Goal: Task Accomplishment & Management: Use online tool/utility

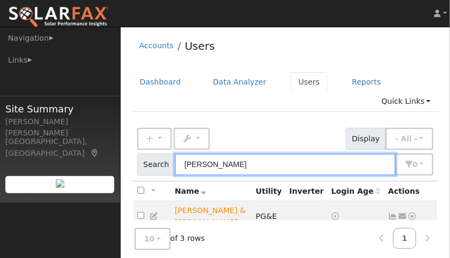
click at [225, 154] on input "[PERSON_NAME]" at bounding box center [285, 165] width 221 height 22
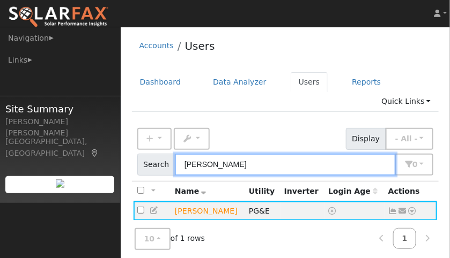
type input "ken mu"
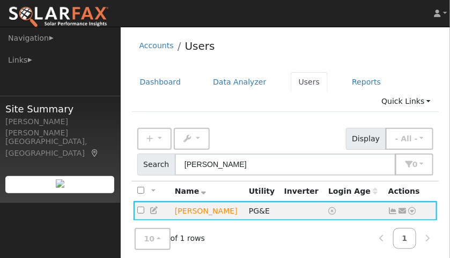
click at [393, 208] on icon at bounding box center [393, 212] width 10 height 8
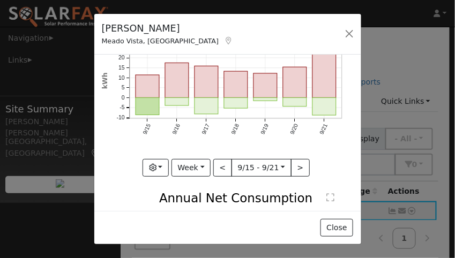
scroll to position [68, 0]
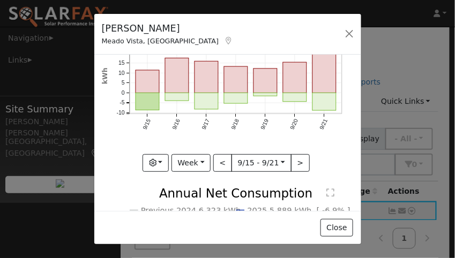
click at [195, 162] on button "Week" at bounding box center [191, 163] width 39 height 18
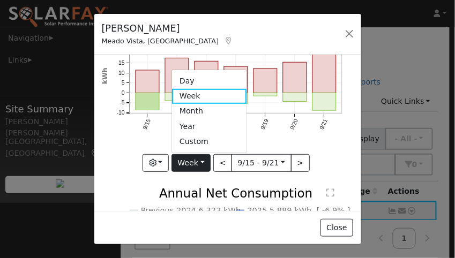
click at [184, 125] on link "Year" at bounding box center [209, 126] width 75 height 15
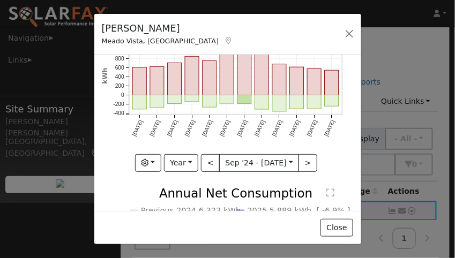
click at [189, 159] on button "Year" at bounding box center [181, 163] width 34 height 18
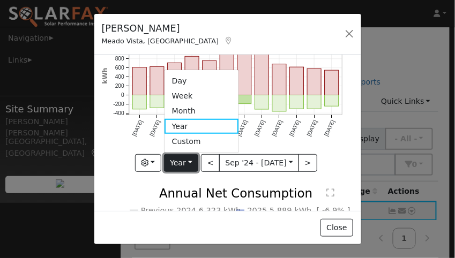
click at [182, 159] on button "Year" at bounding box center [181, 163] width 34 height 18
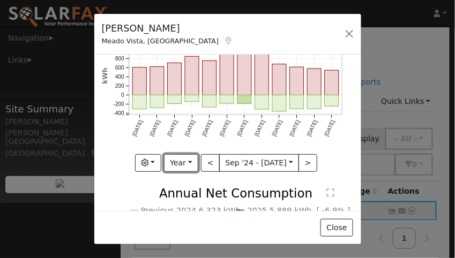
click at [207, 161] on button "<" at bounding box center [210, 163] width 19 height 18
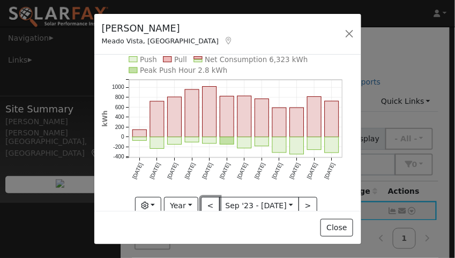
scroll to position [24, 0]
click at [305, 201] on button ">" at bounding box center [308, 207] width 19 height 18
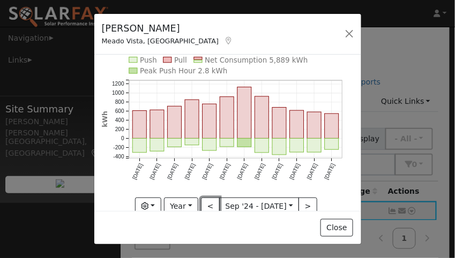
click at [210, 205] on button "<" at bounding box center [210, 207] width 19 height 18
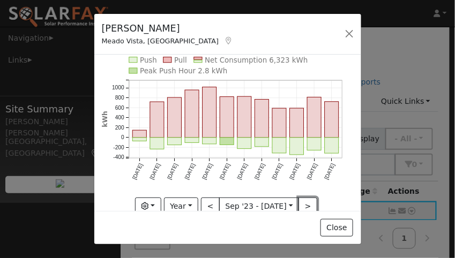
click at [299, 205] on button ">" at bounding box center [308, 207] width 19 height 18
type input "2024-09-01"
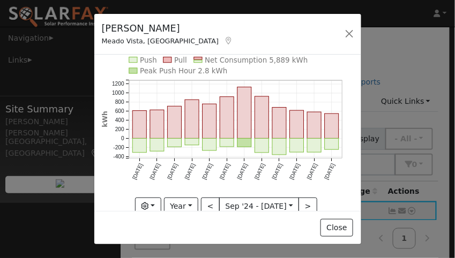
click at [135, 61] on rect at bounding box center [133, 59] width 8 height 5
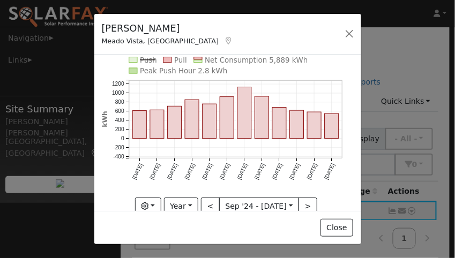
click at [146, 58] on text "Push" at bounding box center [148, 60] width 17 height 8
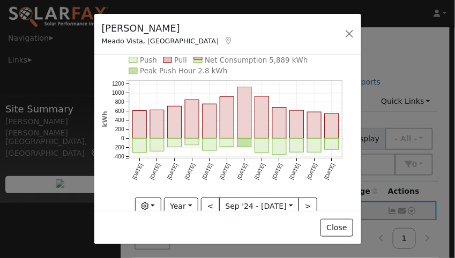
click at [168, 58] on rect at bounding box center [168, 59] width 8 height 5
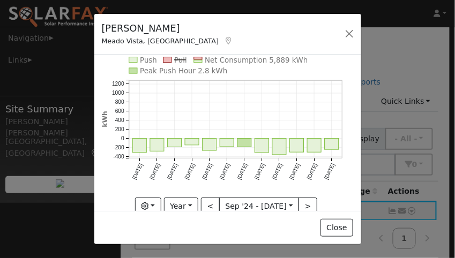
click at [196, 61] on rect at bounding box center [198, 62] width 8 height 3
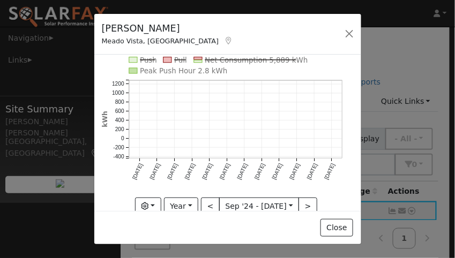
click at [198, 58] on rect at bounding box center [198, 58] width 8 height 3
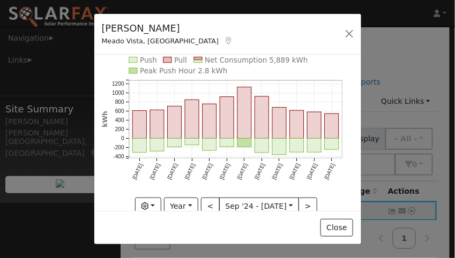
click at [174, 60] on text "Pull" at bounding box center [180, 60] width 13 height 8
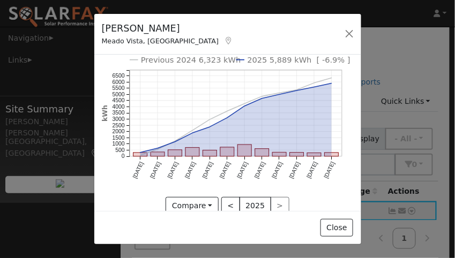
scroll to position [219, 0]
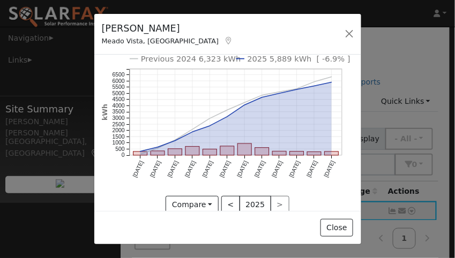
click at [207, 196] on button "Compare" at bounding box center [192, 205] width 53 height 18
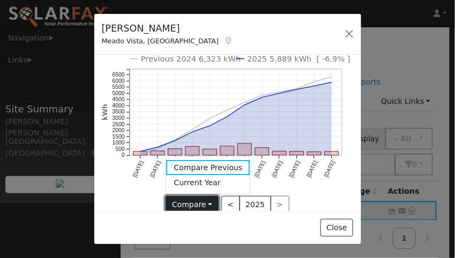
click at [206, 197] on button "Compare" at bounding box center [192, 205] width 53 height 18
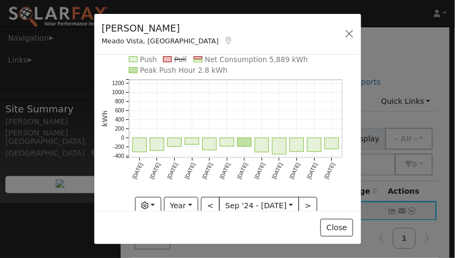
scroll to position [26, 0]
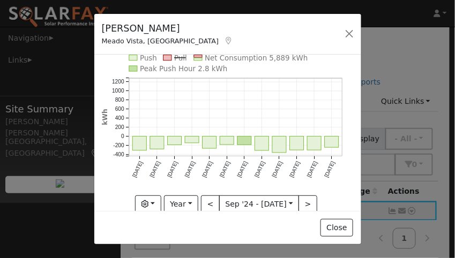
click at [151, 202] on button "button" at bounding box center [148, 205] width 26 height 18
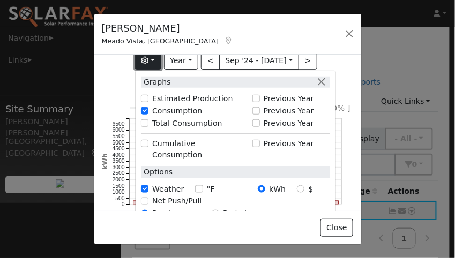
scroll to position [172, 0]
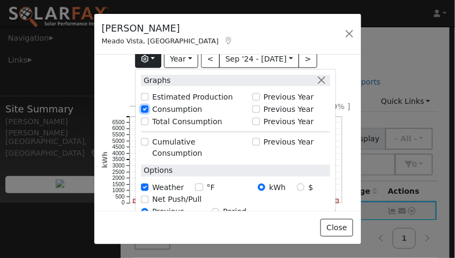
click at [148, 106] on input "Consumption" at bounding box center [145, 110] width 8 height 8
checkbox input "true"
click at [149, 93] on input "Estimated Production" at bounding box center [145, 97] width 8 height 8
checkbox input "true"
click at [148, 107] on input "Consumption" at bounding box center [145, 110] width 8 height 8
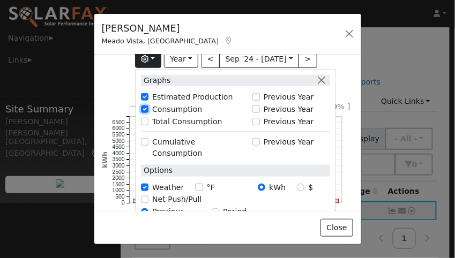
checkbox input "false"
click at [344, 89] on icon "Previous 2024 6,323 kWh 2025 5,889 kWh [ -6.9% ] Sep '24 Oct '24 Nov '24 Dec '2…" at bounding box center [228, 168] width 252 height 169
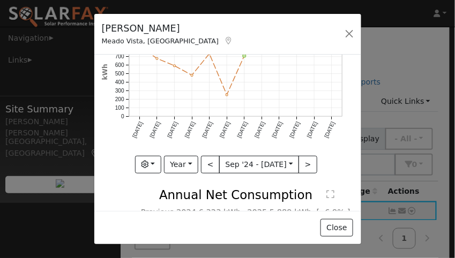
scroll to position [68, 0]
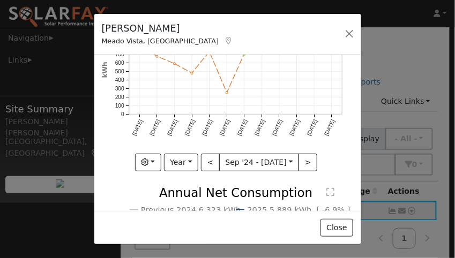
click at [149, 163] on button "button" at bounding box center [148, 163] width 26 height 18
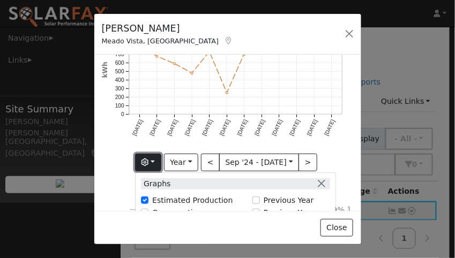
click at [149, 159] on icon "button" at bounding box center [146, 163] width 8 height 8
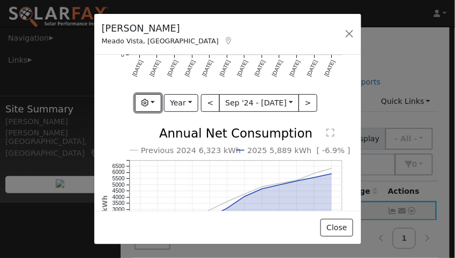
scroll to position [129, 0]
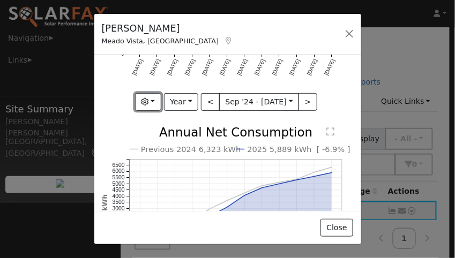
click at [157, 98] on button "button" at bounding box center [148, 102] width 26 height 18
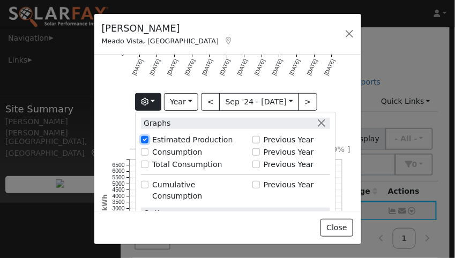
click at [149, 136] on input "Estimated Production" at bounding box center [145, 140] width 8 height 8
checkbox input "false"
checkbox input "true"
click at [149, 162] on input "Total Consumption" at bounding box center [145, 165] width 8 height 8
checkbox input "true"
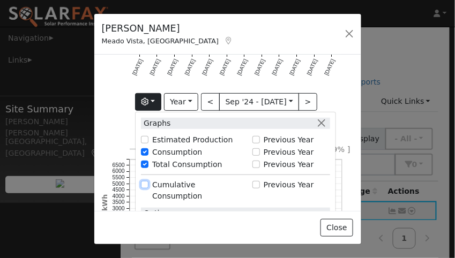
click at [147, 181] on input "Cumulative Consumption" at bounding box center [145, 185] width 8 height 8
checkbox input "true"
checkbox input "false"
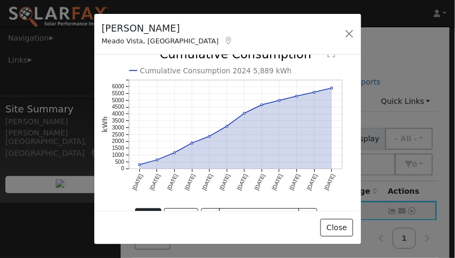
scroll to position [0, 0]
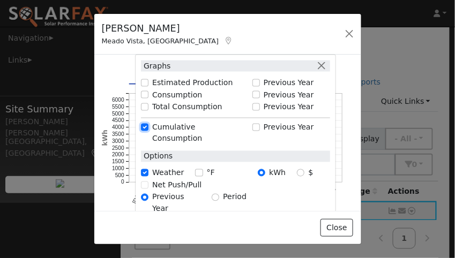
click at [325, 71] on button "button" at bounding box center [321, 65] width 11 height 11
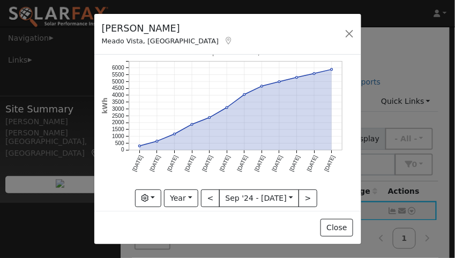
scroll to position [32, 0]
click at [152, 194] on button "button" at bounding box center [148, 199] width 26 height 18
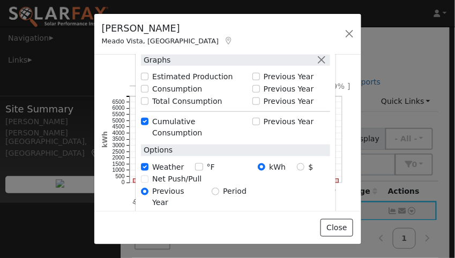
scroll to position [193, 0]
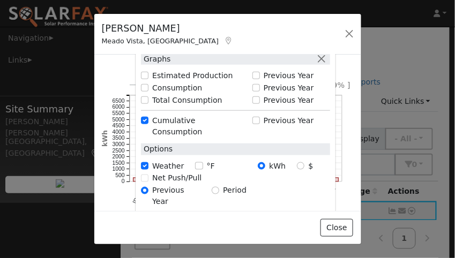
click at [151, 173] on div "Net Push/Pull" at bounding box center [235, 178] width 189 height 11
click at [145, 173] on div "Net Push/Pull" at bounding box center [235, 178] width 189 height 11
click at [149, 173] on div "Net Push/Pull" at bounding box center [235, 178] width 189 height 11
click at [147, 117] on input "Cumulative Consumption" at bounding box center [145, 121] width 8 height 8
checkbox input "false"
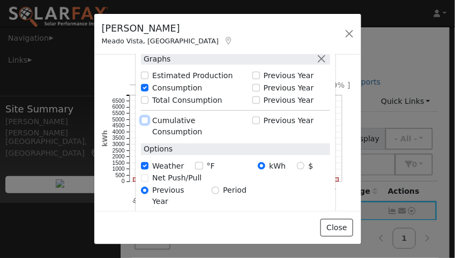
checkbox input "true"
click at [148, 175] on input "Net Push/Pull" at bounding box center [145, 179] width 8 height 8
checkbox input "true"
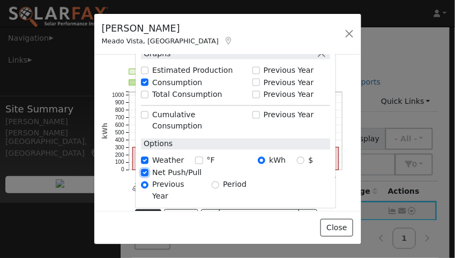
scroll to position [0, 0]
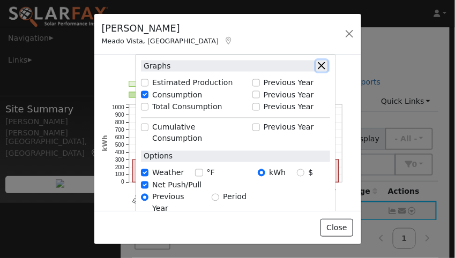
click at [323, 71] on button "button" at bounding box center [321, 65] width 11 height 11
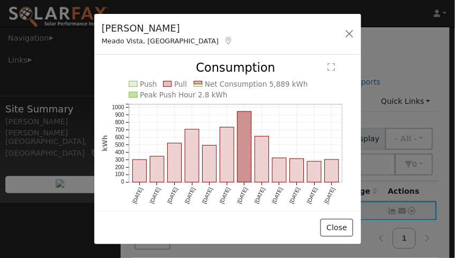
click at [134, 85] on rect at bounding box center [133, 84] width 8 height 5
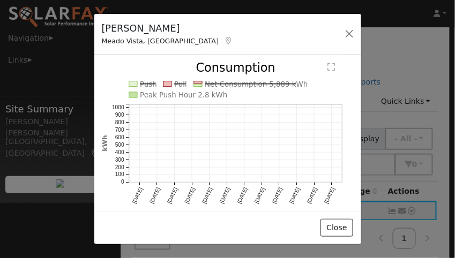
click at [142, 84] on line at bounding box center [147, 84] width 15 height 0
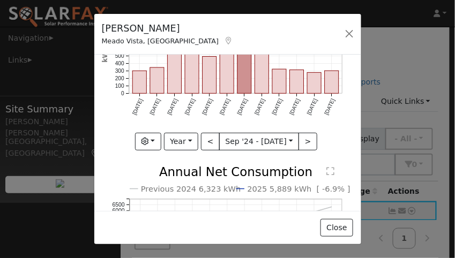
scroll to position [92, 0]
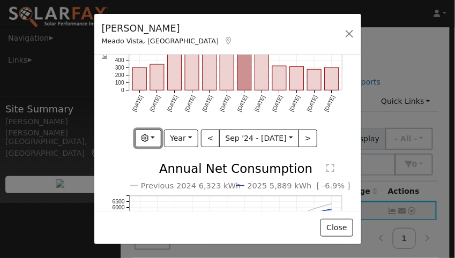
click at [152, 135] on button "button" at bounding box center [148, 139] width 26 height 18
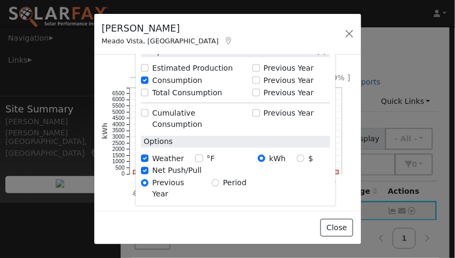
scroll to position [201, 0]
click at [149, 109] on input "Cumulative Consumption" at bounding box center [145, 113] width 8 height 8
checkbox input "true"
checkbox input "false"
click at [149, 109] on input "Cumulative Consumption" at bounding box center [145, 113] width 8 height 8
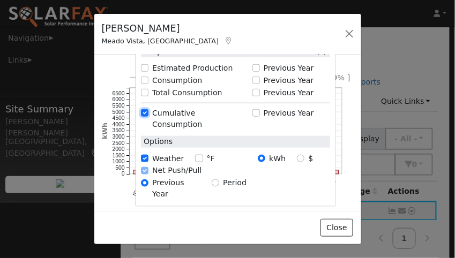
checkbox input "false"
checkbox input "true"
click at [148, 90] on input "Total Consumption" at bounding box center [145, 93] width 8 height 8
click at [149, 90] on input "Total Consumption" at bounding box center [145, 93] width 8 height 8
checkbox input "false"
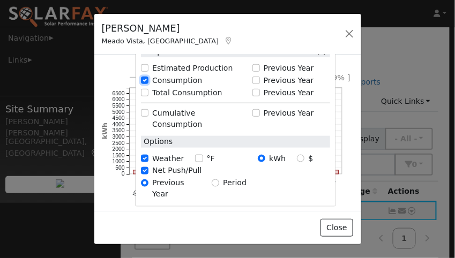
click at [149, 78] on input "Consumption" at bounding box center [145, 81] width 8 height 8
checkbox input "true"
click at [149, 65] on input "Estimated Production" at bounding box center [145, 68] width 8 height 8
checkbox input "true"
click at [147, 78] on input "Consumption" at bounding box center [145, 81] width 8 height 8
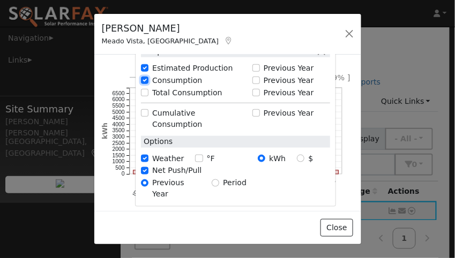
checkbox input "false"
click at [346, 32] on button "button" at bounding box center [349, 33] width 15 height 15
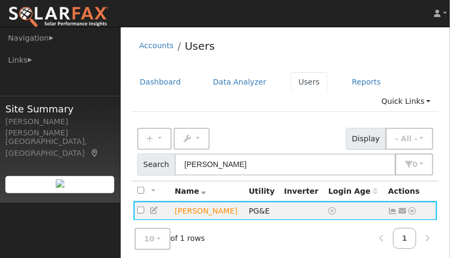
click at [389, 208] on icon at bounding box center [393, 212] width 10 height 8
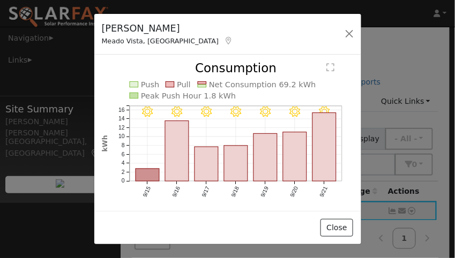
click at [173, 83] on rect at bounding box center [170, 84] width 9 height 5
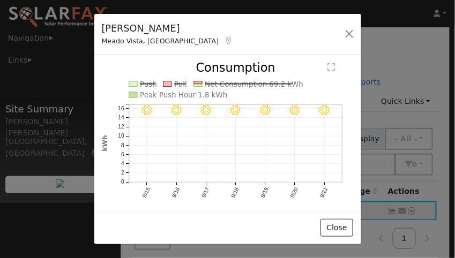
click at [176, 84] on line at bounding box center [180, 84] width 12 height 0
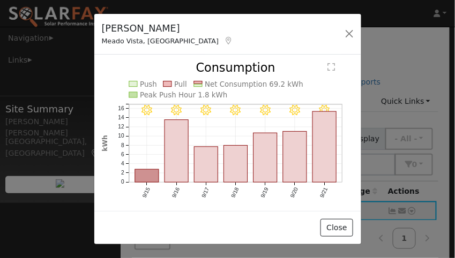
click at [147, 84] on text "Push" at bounding box center [148, 84] width 17 height 8
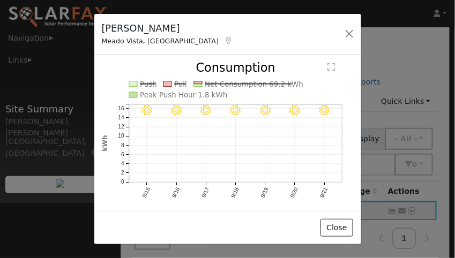
click at [147, 84] on line at bounding box center [147, 84] width 15 height 0
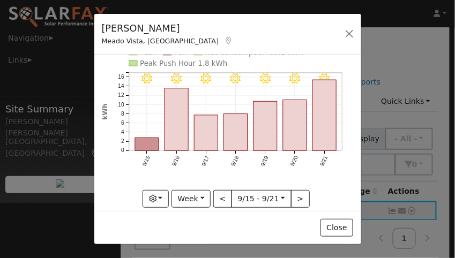
scroll to position [75, 0]
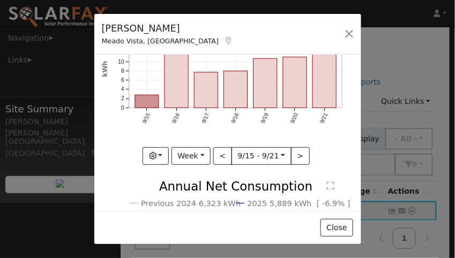
click at [153, 152] on icon "button" at bounding box center [153, 156] width 8 height 8
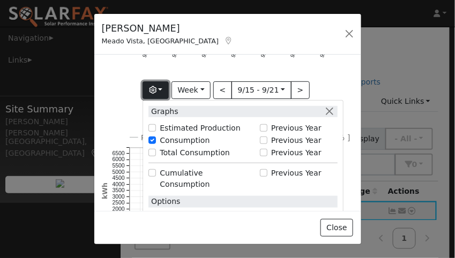
scroll to position [142, 0]
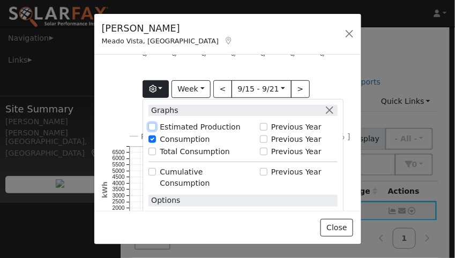
click at [155, 123] on input "Estimated Production" at bounding box center [153, 127] width 8 height 8
checkbox input "true"
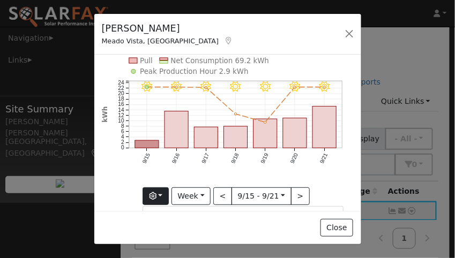
scroll to position [34, 0]
click at [195, 194] on button "Week" at bounding box center [191, 197] width 39 height 18
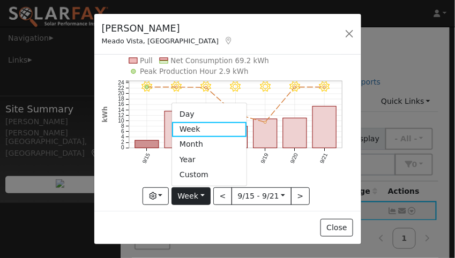
click at [198, 152] on link "Year" at bounding box center [209, 159] width 75 height 15
type input "2024-09-01"
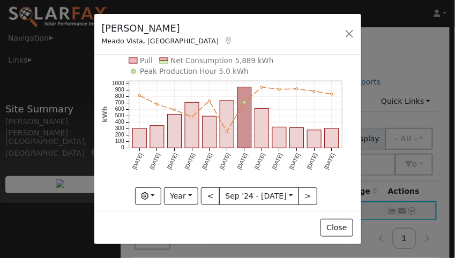
click at [184, 194] on button "Year" at bounding box center [181, 197] width 34 height 18
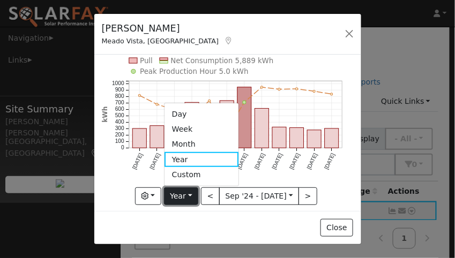
click at [190, 195] on button "Year" at bounding box center [181, 197] width 34 height 18
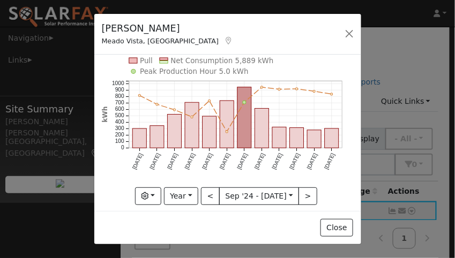
click at [156, 192] on button "button" at bounding box center [148, 197] width 26 height 18
click at [131, 58] on rect at bounding box center [133, 60] width 8 height 5
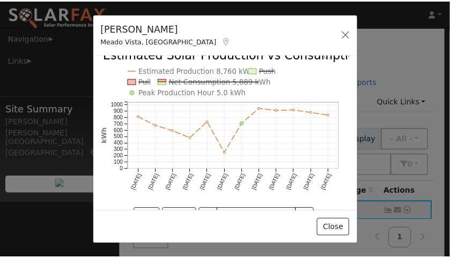
scroll to position [0, 0]
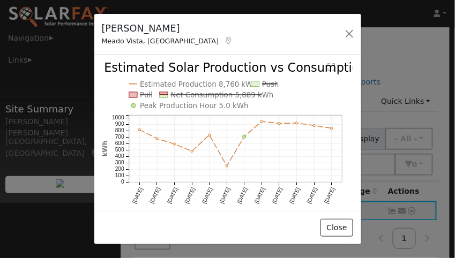
click at [131, 94] on rect at bounding box center [133, 94] width 8 height 5
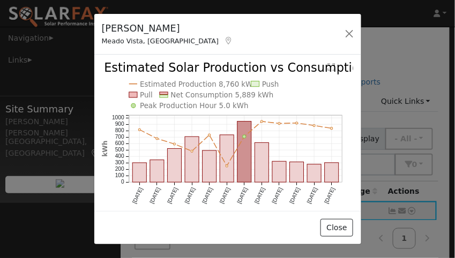
click at [264, 86] on text "Push" at bounding box center [270, 84] width 17 height 8
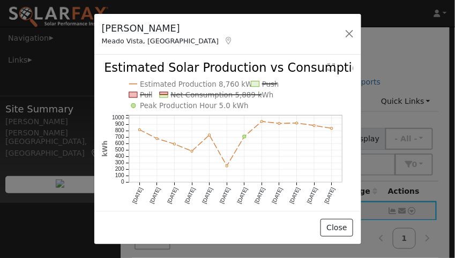
click at [266, 84] on line at bounding box center [269, 84] width 15 height 0
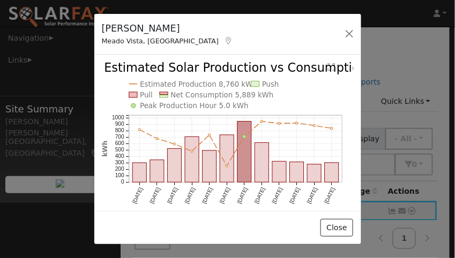
click at [165, 95] on rect at bounding box center [164, 96] width 8 height 3
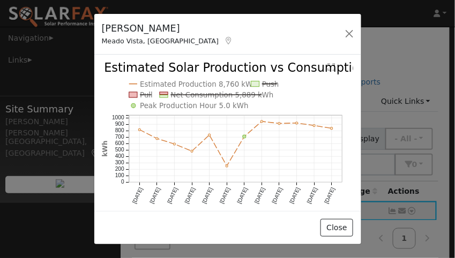
click at [190, 95] on line at bounding box center [217, 95] width 92 height 0
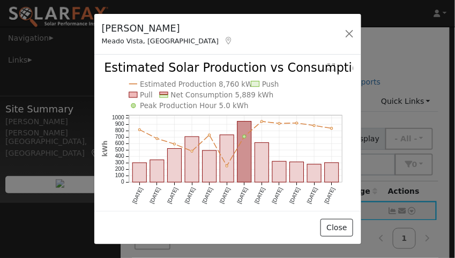
click at [153, 108] on text "Peak Production Hour 5.0 kWh" at bounding box center [194, 106] width 109 height 8
click at [351, 31] on button "button" at bounding box center [349, 33] width 15 height 15
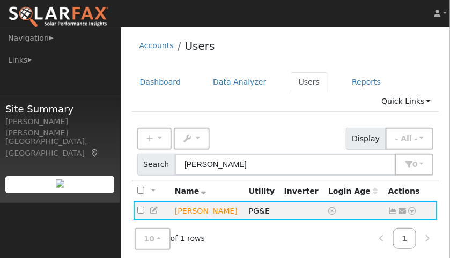
click at [414, 208] on icon at bounding box center [413, 212] width 10 height 8
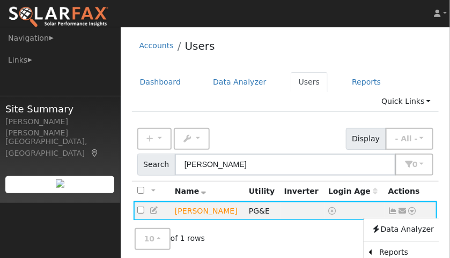
click at [403, 246] on link "Reports" at bounding box center [407, 253] width 70 height 15
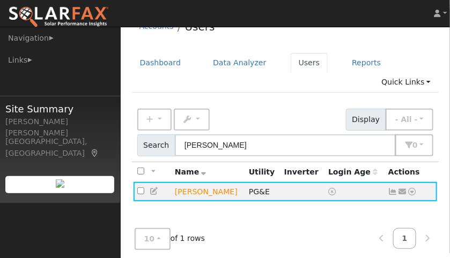
scroll to position [100, 0]
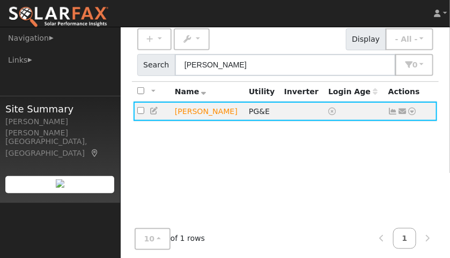
click at [414, 106] on link at bounding box center [413, 111] width 10 height 11
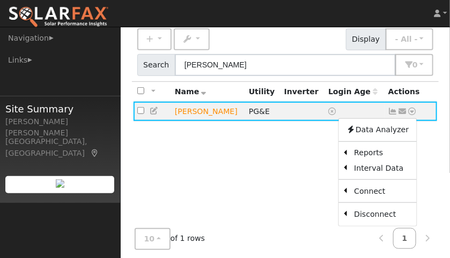
click at [373, 161] on link "Interval Data" at bounding box center [381, 168] width 70 height 15
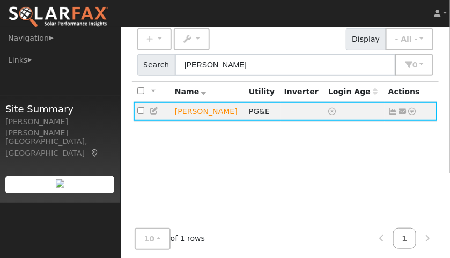
click at [412, 108] on icon at bounding box center [413, 112] width 10 height 8
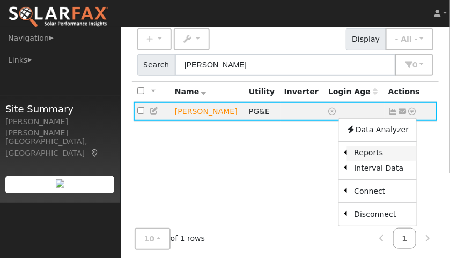
click at [366, 146] on link "Reports" at bounding box center [381, 153] width 70 height 15
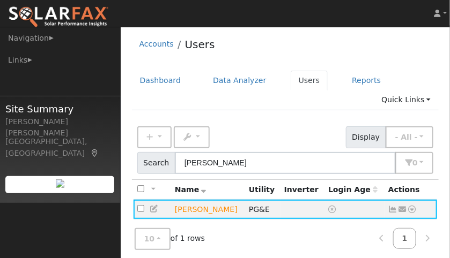
scroll to position [0, 0]
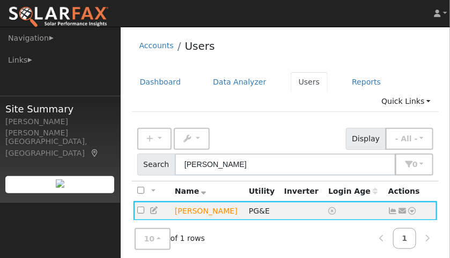
click at [412, 208] on icon at bounding box center [413, 212] width 10 height 8
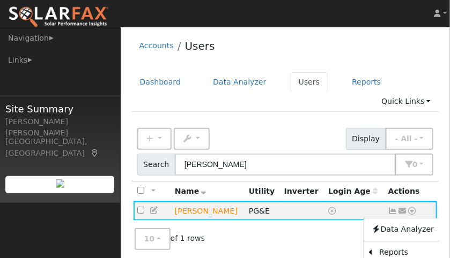
click at [372, 246] on link "Reports" at bounding box center [407, 253] width 70 height 15
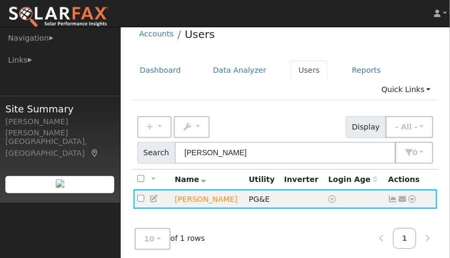
scroll to position [100, 0]
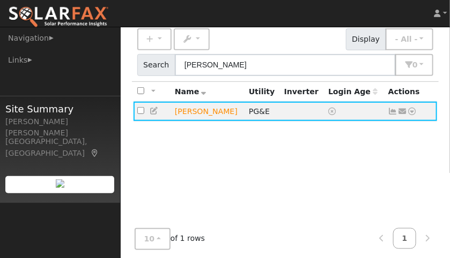
click at [413, 108] on icon at bounding box center [413, 112] width 10 height 8
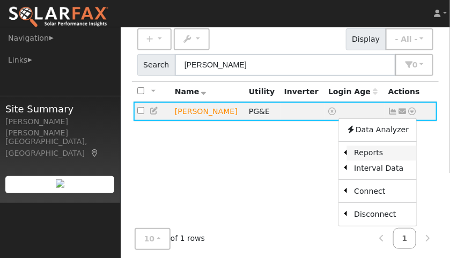
click at [352, 146] on link "Reports" at bounding box center [381, 153] width 70 height 15
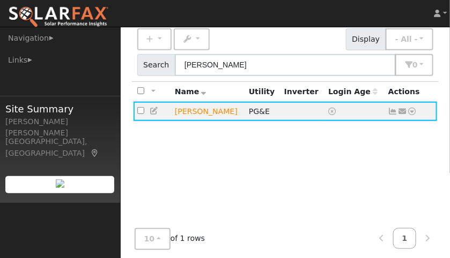
click at [413, 108] on icon at bounding box center [413, 112] width 10 height 8
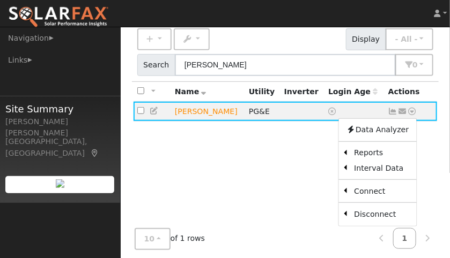
click at [350, 146] on link "Reports" at bounding box center [381, 153] width 70 height 15
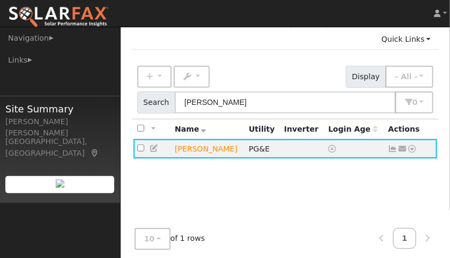
scroll to position [0, 0]
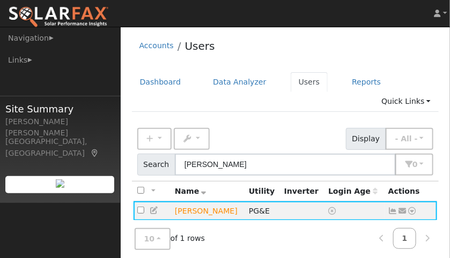
click at [411, 208] on icon at bounding box center [413, 212] width 10 height 8
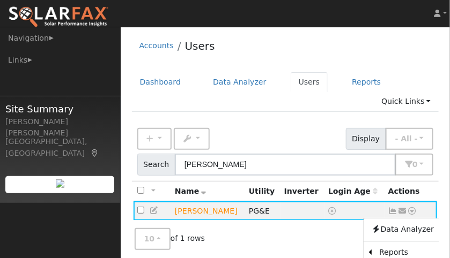
click at [367, 246] on li "Reports Scenario Health Check Energy Audit Account Timeline User Audit Trail" at bounding box center [403, 253] width 78 height 15
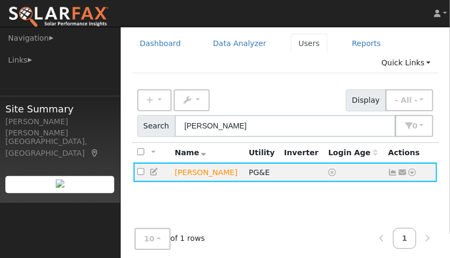
scroll to position [100, 0]
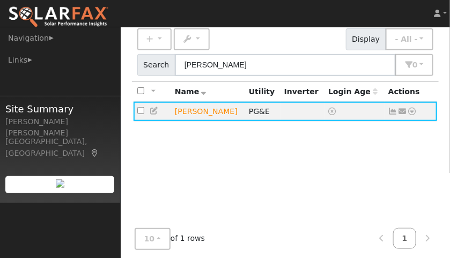
click at [410, 108] on icon at bounding box center [413, 112] width 10 height 8
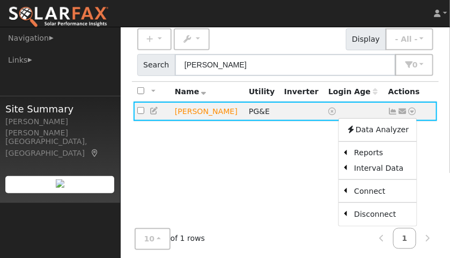
click at [350, 146] on link "Reports" at bounding box center [381, 153] width 70 height 15
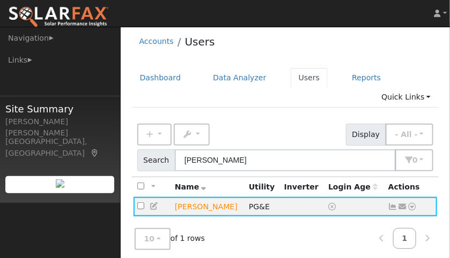
scroll to position [0, 0]
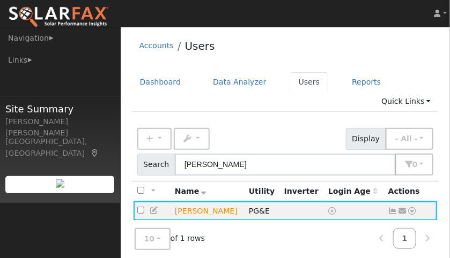
click at [412, 206] on link at bounding box center [413, 211] width 10 height 11
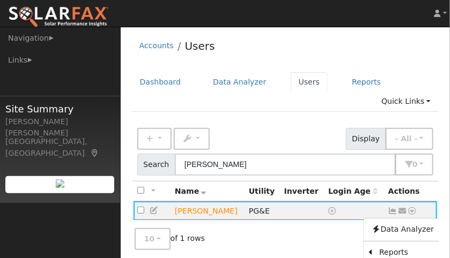
click at [0, 0] on link "Scenario" at bounding box center [0, 0] width 0 height 0
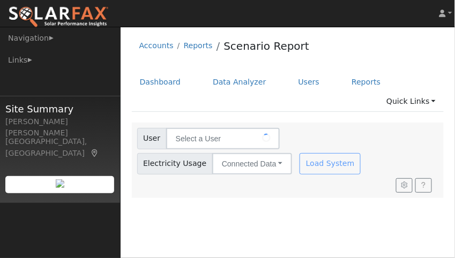
type input "[PERSON_NAME]"
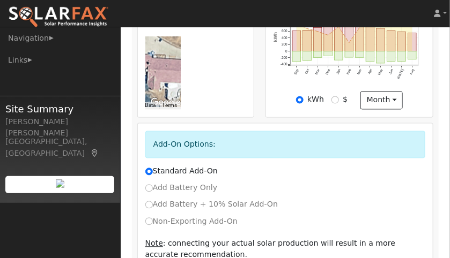
scroll to position [449, 0]
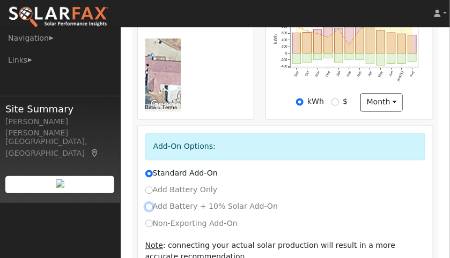
click at [151, 204] on input "Add Battery + 10% Solar Add-On" at bounding box center [149, 208] width 8 height 8
radio input "true"
radio input "false"
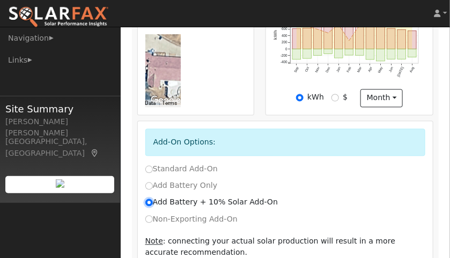
scroll to position [478, 0]
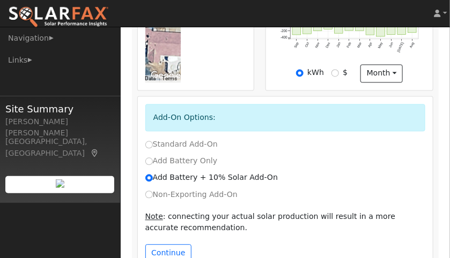
click at [166, 245] on button "Continue" at bounding box center [168, 254] width 46 height 18
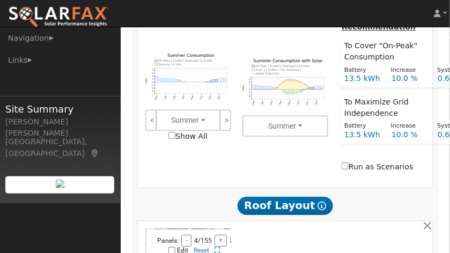
scroll to position [640, 0]
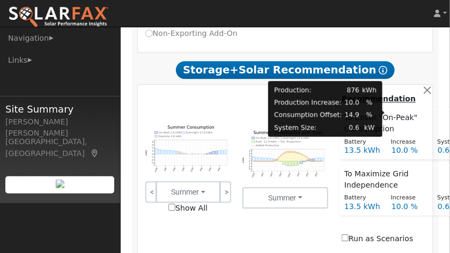
click at [393, 145] on div "10.0 %" at bounding box center [409, 150] width 46 height 11
radio input "true"
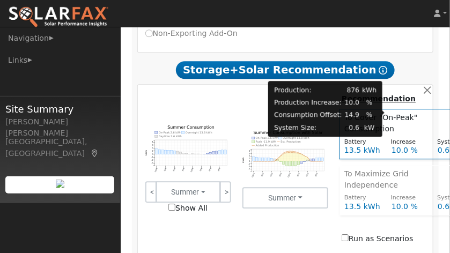
click at [402, 145] on div "10.0 %" at bounding box center [409, 150] width 46 height 11
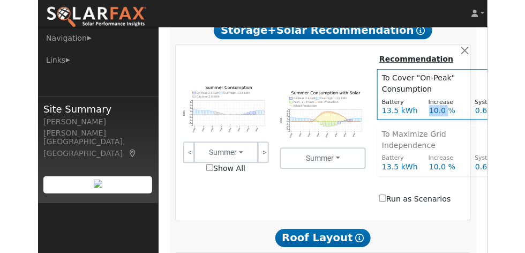
scroll to position [676, 0]
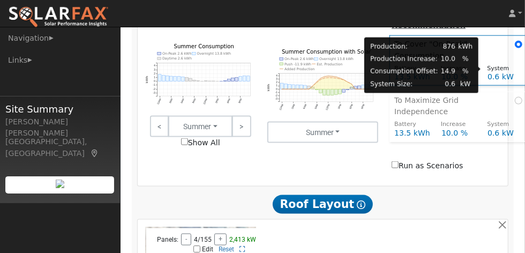
click at [455, 71] on div "0.6 kW" at bounding box center [506, 76] width 46 height 11
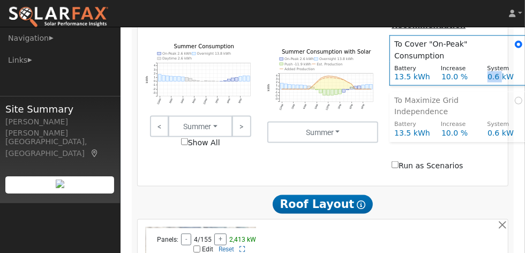
click at [455, 71] on div "0.6 kW" at bounding box center [506, 76] width 46 height 11
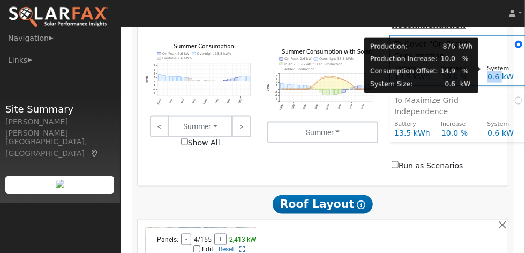
click at [455, 71] on div "0.6 kW" at bounding box center [506, 76] width 46 height 11
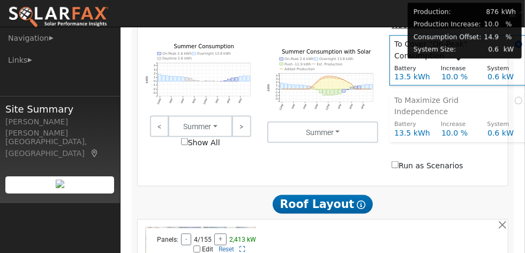
click at [455, 72] on div "10.0 %" at bounding box center [459, 76] width 46 height 11
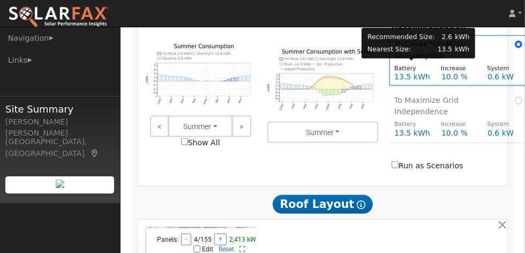
click at [423, 71] on div "13.5 kWh" at bounding box center [412, 76] width 47 height 11
click at [418, 71] on div "13.5 kWh" at bounding box center [412, 76] width 47 height 11
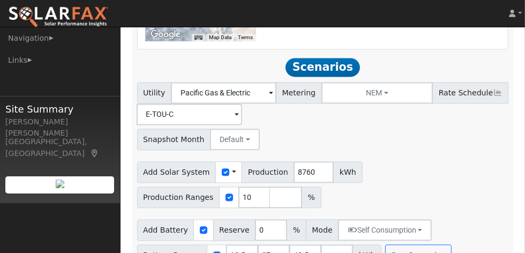
scroll to position [1105, 0]
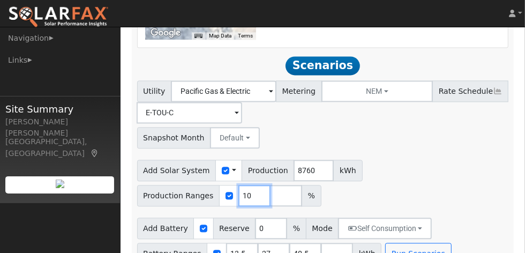
drag, startPoint x: 247, startPoint y: 171, endPoint x: 232, endPoint y: 171, distance: 15.0
click at [239, 185] on input "10" at bounding box center [255, 195] width 32 height 21
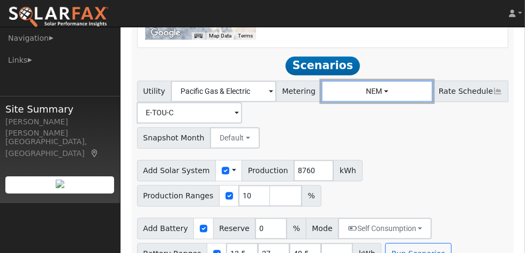
click at [374, 80] on button "NEM" at bounding box center [378, 90] width 112 height 21
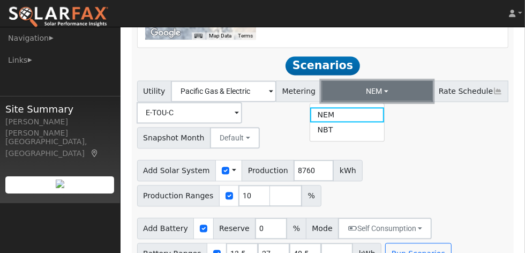
click at [374, 80] on button "NEM" at bounding box center [378, 90] width 112 height 21
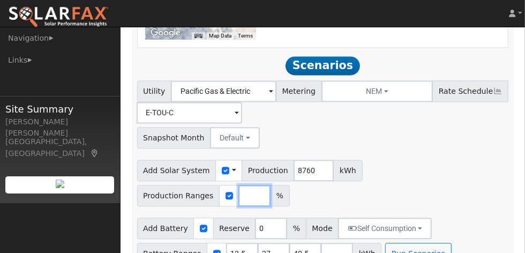
scroll to position [1081, 0]
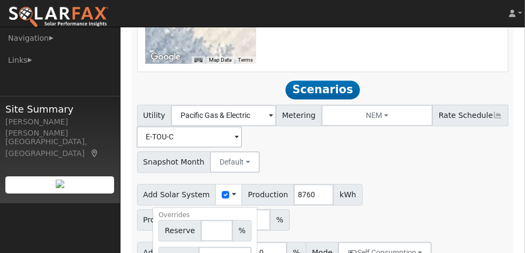
drag, startPoint x: 235, startPoint y: 234, endPoint x: 213, endPoint y: 229, distance: 21.9
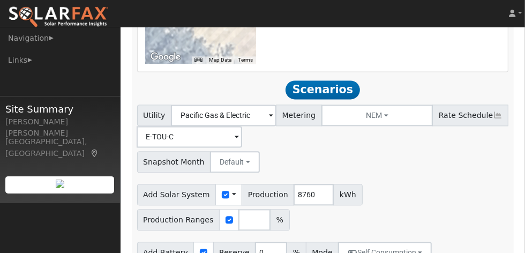
type input "27"
type input "40.5"
type input "27"
drag, startPoint x: 268, startPoint y: 233, endPoint x: 249, endPoint y: 229, distance: 19.1
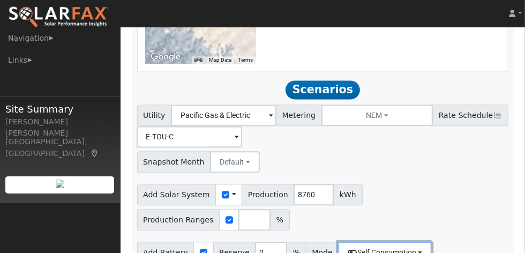
click at [408, 242] on button "Self Consumption" at bounding box center [385, 252] width 94 height 21
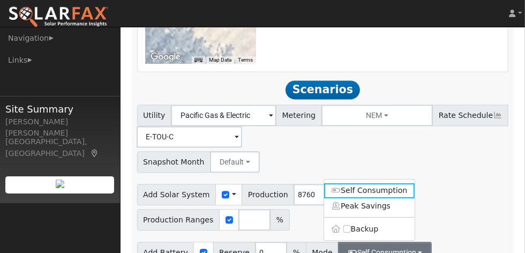
click at [386, 198] on link "Peak Savings" at bounding box center [369, 205] width 91 height 15
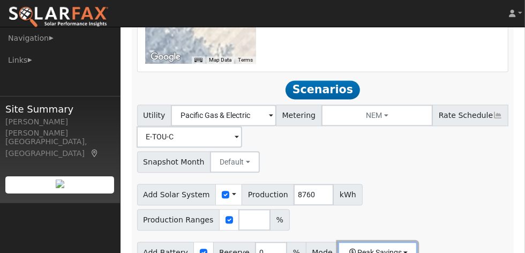
click at [397, 242] on button "Peak Savings" at bounding box center [377, 252] width 79 height 21
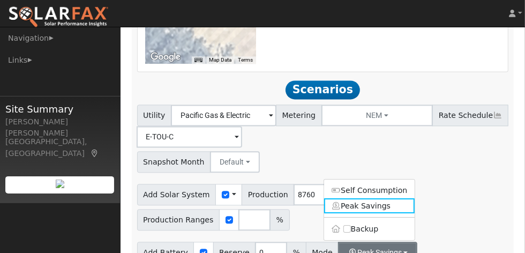
click at [351, 221] on label "Backup" at bounding box center [369, 228] width 91 height 15
click at [351, 225] on input "Backup" at bounding box center [348, 229] width 8 height 8
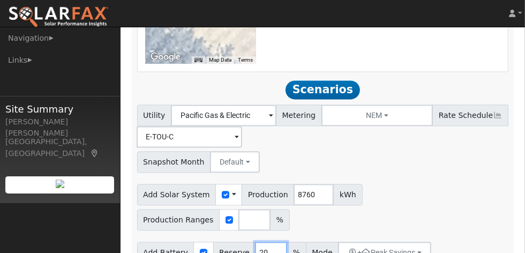
drag, startPoint x: 251, startPoint y: 206, endPoint x: 234, endPoint y: 204, distance: 17.3
click at [234, 242] on div "Add Battery Reserve 20 % Mode + Peak Savings Self Consumption Peak Savings Back…" at bounding box center [284, 252] width 295 height 21
type input "10"
click at [25, 83] on ul "Navigation Dashboard Account Accounts Links Open PG&E Contact Us" at bounding box center [60, 153] width 121 height 253
drag, startPoint x: 290, startPoint y: 173, endPoint x: 300, endPoint y: 173, distance: 9.7
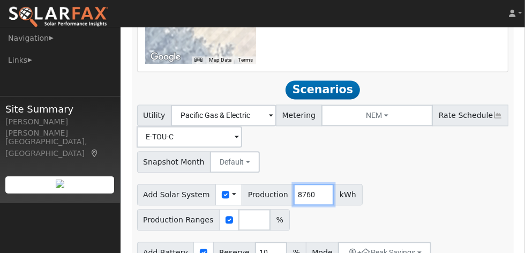
click at [300, 184] on input "8760" at bounding box center [314, 194] width 40 height 21
type input "8000"
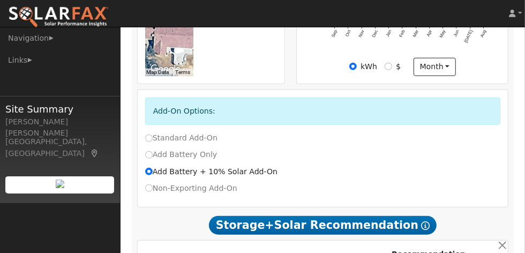
scroll to position [500, 0]
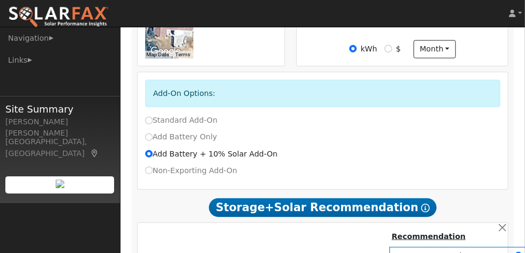
click at [152, 124] on label "Standard Add-On" at bounding box center [181, 120] width 72 height 11
click at [152, 124] on input "Standard Add-On" at bounding box center [149, 121] width 8 height 8
radio input "true"
radio input "false"
type input "E-ELEC"
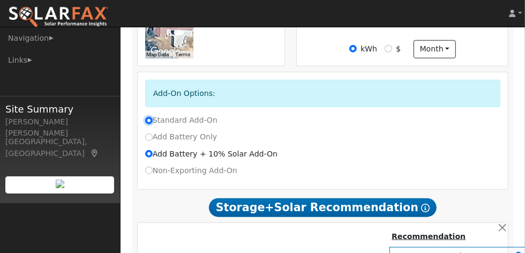
type input "5889"
type input "100"
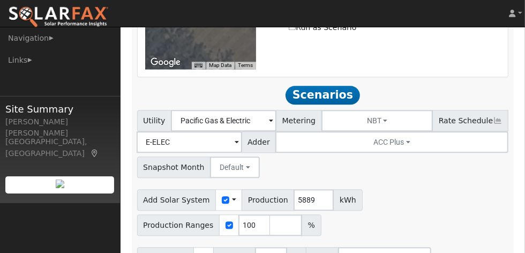
scroll to position [1191, 0]
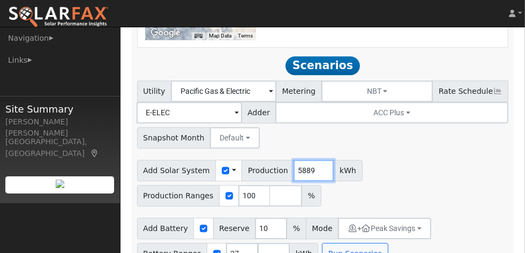
drag, startPoint x: 305, startPoint y: 147, endPoint x: 270, endPoint y: 144, distance: 35.0
click at [269, 160] on div "Add Solar System Use CSV Data Production 5889 kWh" at bounding box center [250, 170] width 226 height 21
type input "8000"
click at [329, 173] on div "Add Solar System Use CSV Data Production 8000 kWh Production Ranges 100 %" at bounding box center [323, 181] width 376 height 50
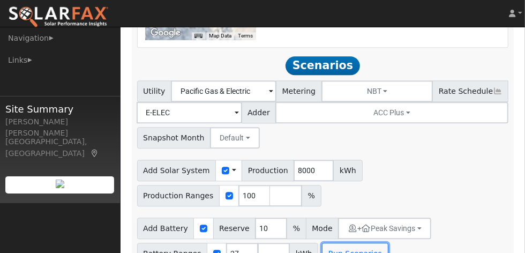
click at [338, 243] on button "Run Scenarios" at bounding box center [355, 253] width 66 height 21
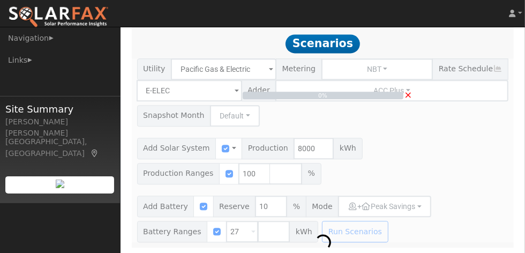
scroll to position [1157, 0]
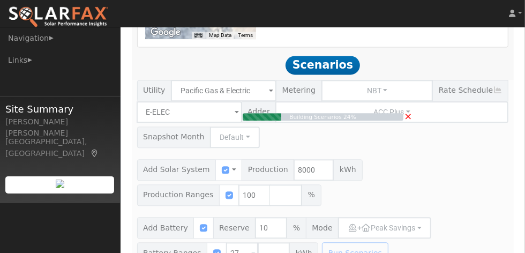
click at [384, 80] on div "Building Scenarios 24% ×" at bounding box center [322, 172] width 383 height 184
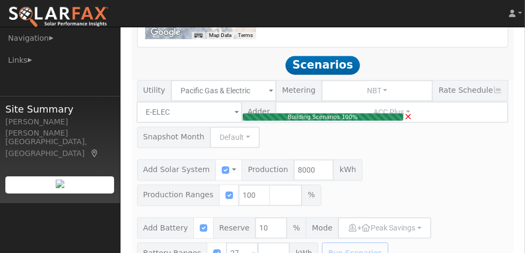
type input "5.3"
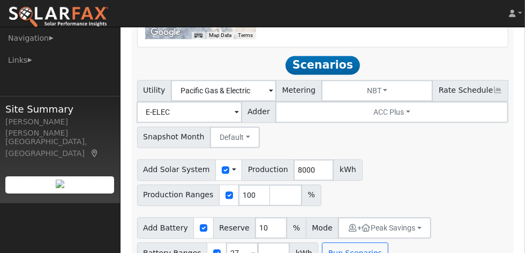
scroll to position [1158, 0]
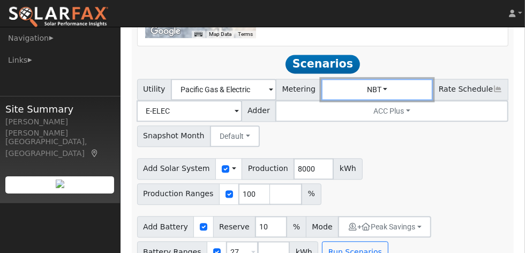
click at [384, 79] on button "NBT" at bounding box center [378, 89] width 112 height 21
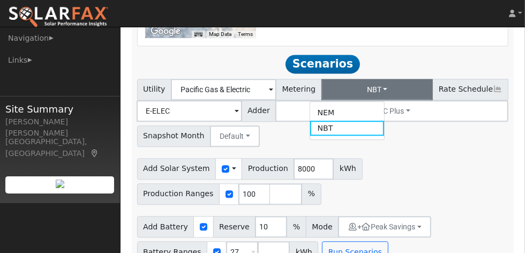
click at [377, 106] on link "NEM" at bounding box center [347, 113] width 75 height 15
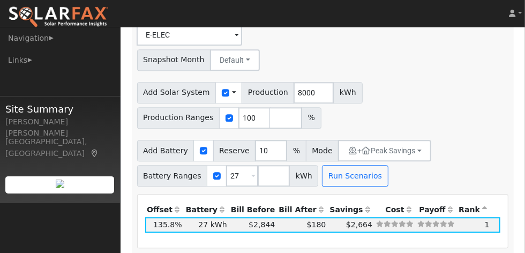
scroll to position [1194, 0]
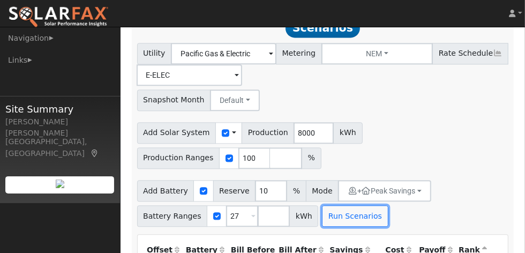
click at [350, 205] on button "Run Scenarios" at bounding box center [355, 215] width 66 height 21
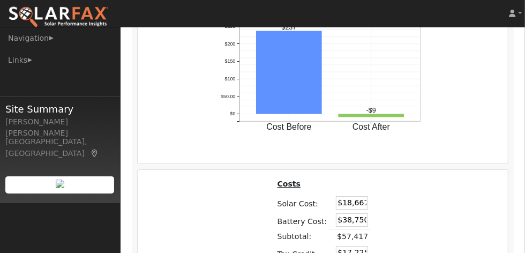
scroll to position [1801, 0]
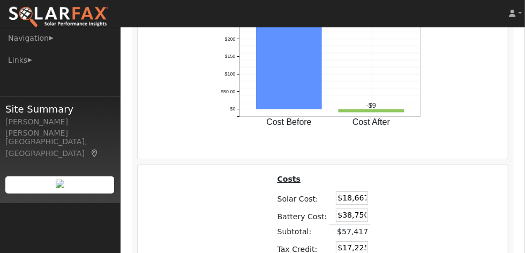
drag, startPoint x: 340, startPoint y: 175, endPoint x: 361, endPoint y: 174, distance: 21.5
click at [361, 191] on input "$18,667" at bounding box center [352, 197] width 32 height 13
drag, startPoint x: 340, startPoint y: 176, endPoint x: 365, endPoint y: 177, distance: 24.7
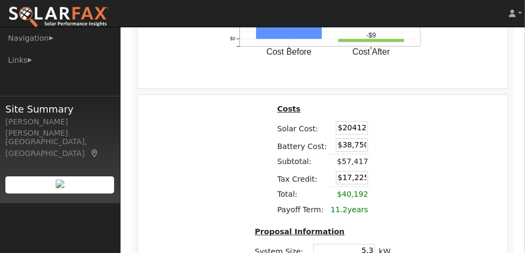
scroll to position [1872, 0]
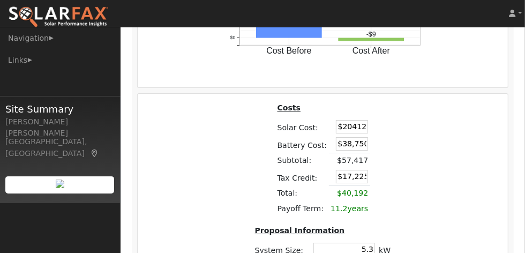
type input "$20,412"
type input "$17,749"
drag, startPoint x: 339, startPoint y: 120, endPoint x: 368, endPoint y: 120, distance: 28.4
click at [368, 120] on div "Costs Solar Cost: $20,412 Battery Cost: $38,750 Subtotal: $59,162 Tax Credit: $…" at bounding box center [323, 200] width 162 height 198
type input "$26,300"
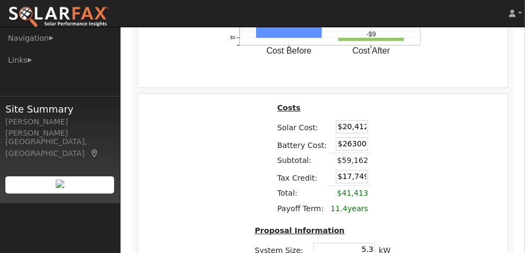
type input "$14,014"
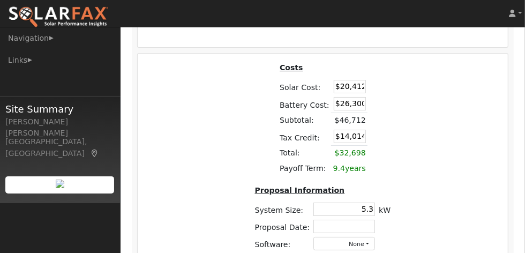
scroll to position [1944, 0]
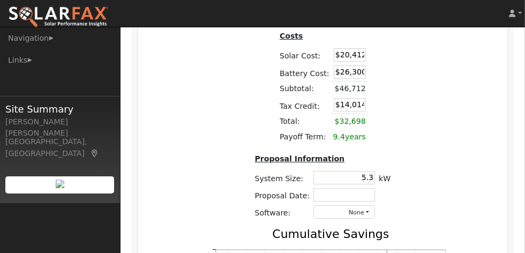
drag, startPoint x: 361, startPoint y: 153, endPoint x: 372, endPoint y: 154, distance: 10.2
click at [372, 171] on input "5.3" at bounding box center [345, 177] width 62 height 13
click at [187, 183] on div "Costs Solar Cost: $20,412 Battery Cost: $26,300 Subtotal: $46,712 Tax Credit: $…" at bounding box center [323, 213] width 379 height 368
drag, startPoint x: 358, startPoint y: 154, endPoint x: 374, endPoint y: 154, distance: 15.6
click at [374, 169] on td "5.3" at bounding box center [344, 177] width 65 height 17
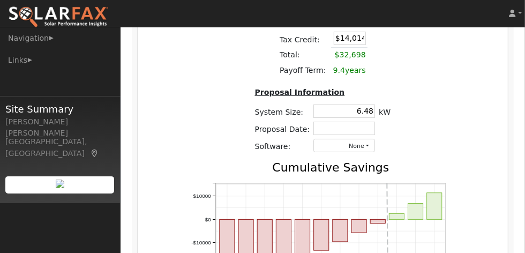
scroll to position [2016, 0]
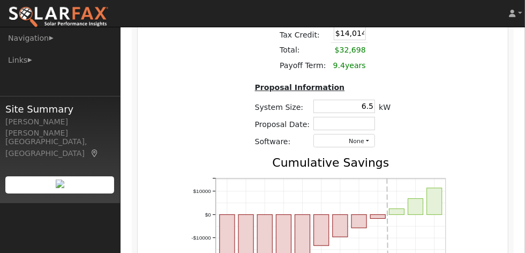
click at [407, 106] on div "Costs Solar Cost: $20,412 Battery Cost: $26,300 Subtotal: $46,712 Tax Credit: $…" at bounding box center [323, 142] width 379 height 368
click at [365, 134] on button "None" at bounding box center [345, 140] width 62 height 13
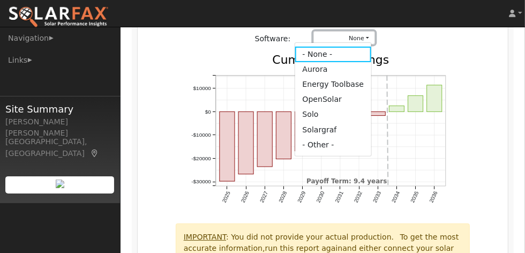
scroll to position [2123, 0]
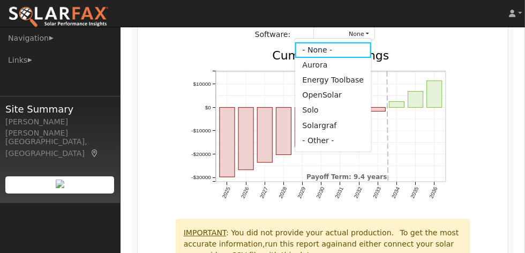
click at [334, 103] on link "Solo" at bounding box center [333, 110] width 77 height 15
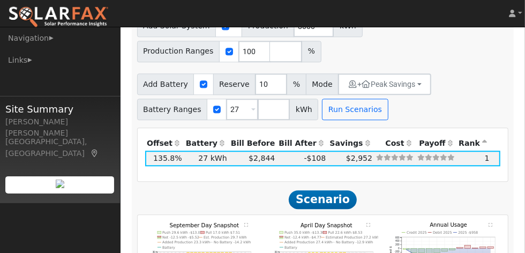
scroll to position [1288, 0]
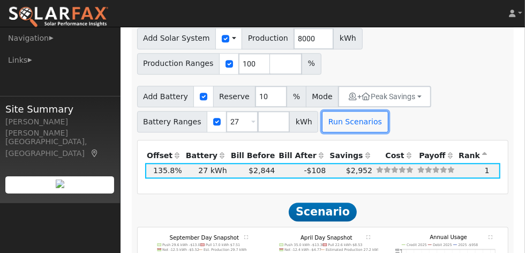
click at [353, 111] on button "Run Scenarios" at bounding box center [355, 121] width 66 height 21
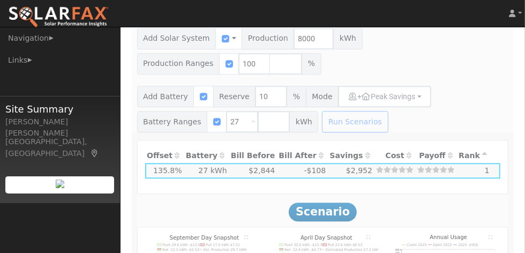
type input "5.3"
type input "$18,667"
type input "$38,750"
type input "$17,225"
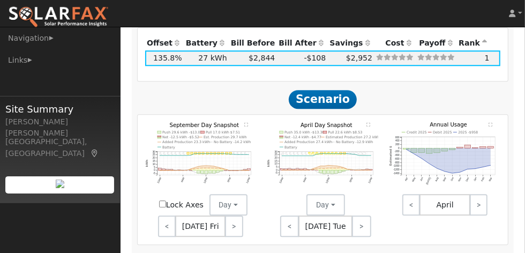
scroll to position [1443, 0]
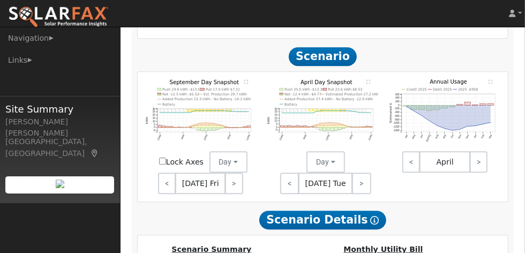
click at [445, 151] on span "April" at bounding box center [445, 161] width 51 height 21
click at [413, 151] on link "<" at bounding box center [412, 161] width 18 height 21
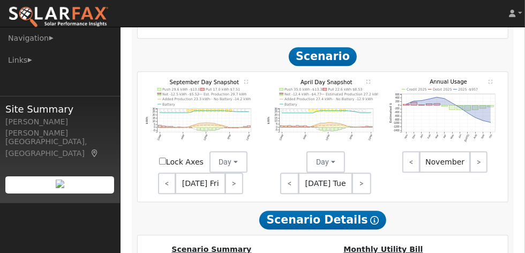
click at [413, 151] on link "<" at bounding box center [412, 161] width 18 height 21
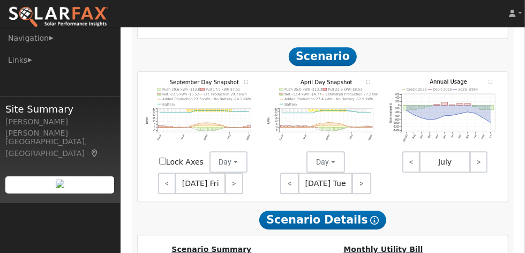
click at [413, 151] on link "<" at bounding box center [412, 161] width 18 height 21
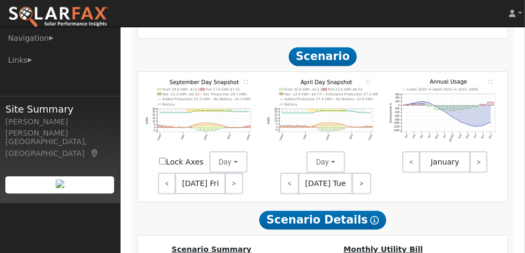
click at [413, 151] on link "<" at bounding box center [412, 161] width 18 height 21
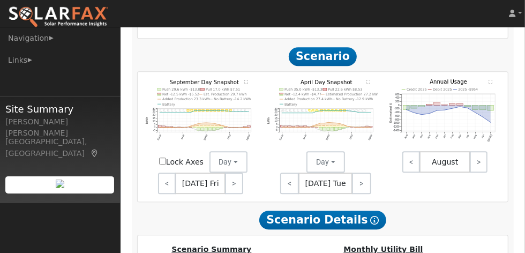
click at [413, 151] on link "<" at bounding box center [412, 161] width 18 height 21
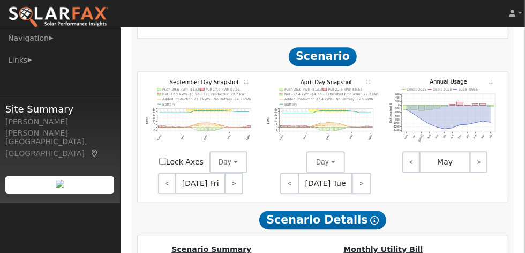
click at [413, 151] on link "<" at bounding box center [412, 161] width 18 height 21
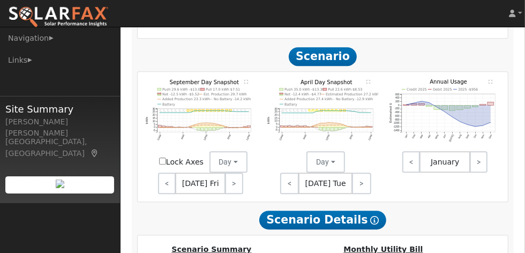
click at [413, 151] on link "<" at bounding box center [412, 161] width 18 height 21
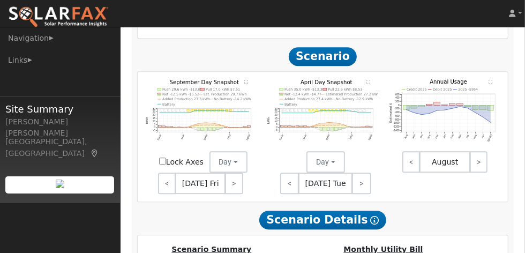
click at [413, 151] on link "<" at bounding box center [412, 161] width 18 height 21
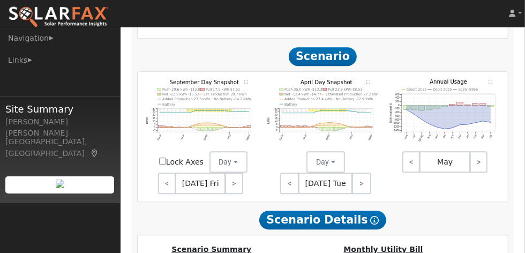
click at [413, 151] on link "<" at bounding box center [412, 161] width 18 height 21
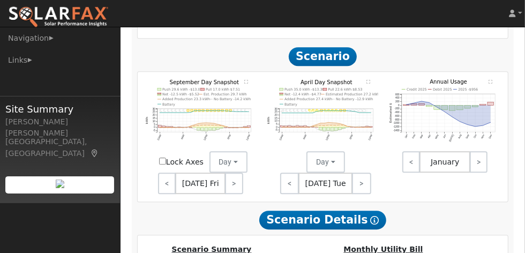
click at [413, 151] on link "<" at bounding box center [412, 161] width 18 height 21
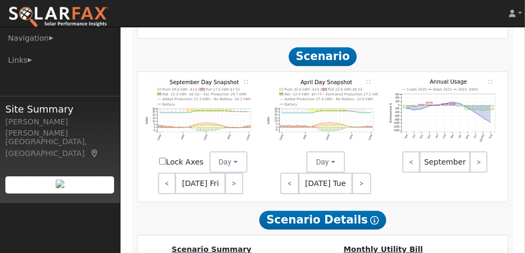
click at [413, 151] on link "<" at bounding box center [412, 161] width 18 height 21
click at [445, 102] on icon "Credit 2025 Debit 2025 2025 -$954 Aug Sep Oct Nov Dec Jan Feb Mar Apr May Jun J…" at bounding box center [445, 116] width 111 height 75
click at [455, 79] on icon "Credit 2025 Debit 2025 2025 -$954 Aug Sep Oct Nov Dec Jan Feb Mar Apr May Jun J…" at bounding box center [445, 116] width 111 height 75
click at [455, 79] on text "" at bounding box center [492, 81] width 4 height 4
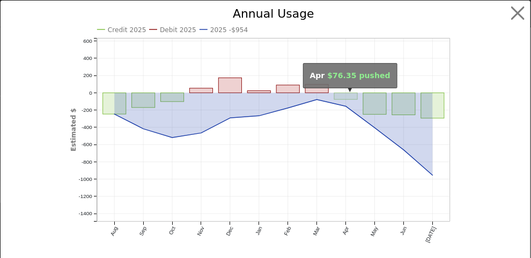
scroll to position [16, 0]
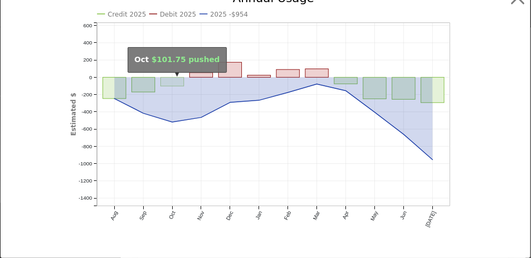
click at [169, 84] on rect "onclick=""" at bounding box center [172, 81] width 23 height 9
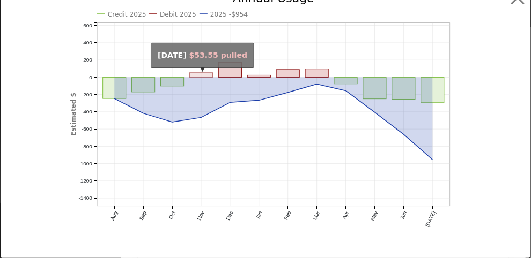
click at [201, 73] on rect "onclick=""" at bounding box center [201, 75] width 23 height 5
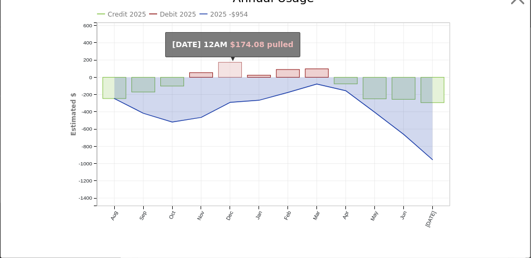
click at [231, 69] on rect "onclick=""" at bounding box center [230, 69] width 23 height 15
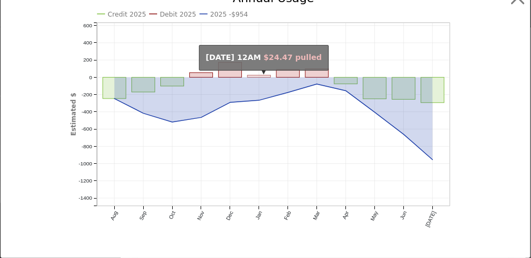
click at [262, 76] on rect "onclick=""" at bounding box center [258, 77] width 23 height 2
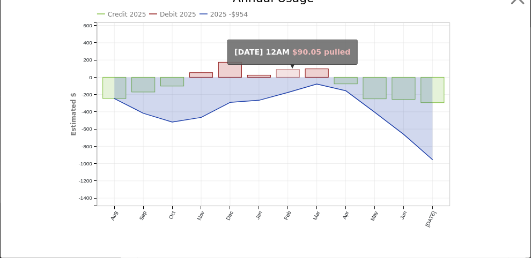
click at [287, 70] on rect "onclick=""" at bounding box center [287, 74] width 23 height 8
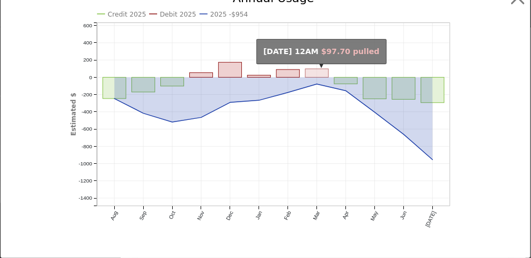
click at [310, 72] on rect "onclick=""" at bounding box center [316, 73] width 23 height 9
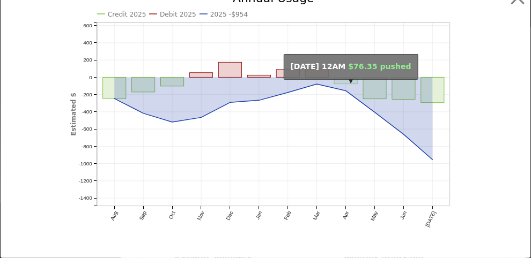
click at [345, 82] on rect "onclick=""" at bounding box center [345, 80] width 23 height 6
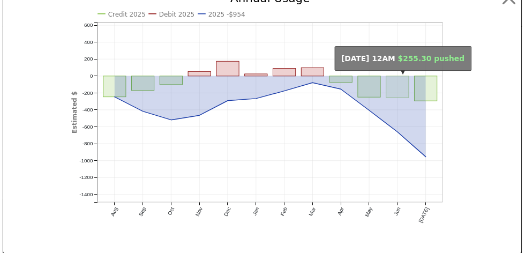
scroll to position [0, 0]
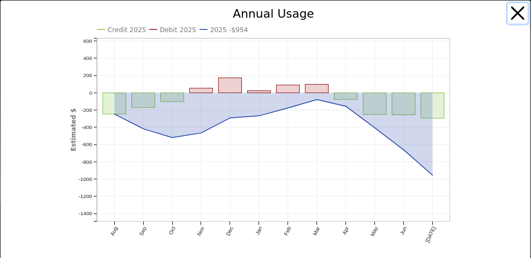
click at [455, 14] on button "button" at bounding box center [518, 13] width 20 height 20
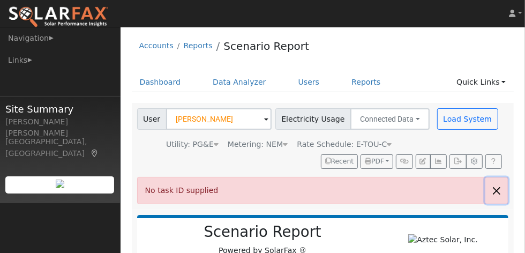
click at [455, 187] on button "button" at bounding box center [497, 190] width 23 height 26
click at [438, 105] on div "User Ken Muzio Account Default Account Default Account 1805 Woodcrest Court, Me…" at bounding box center [319, 117] width 368 height 25
click at [441, 113] on button "Load System" at bounding box center [468, 118] width 61 height 21
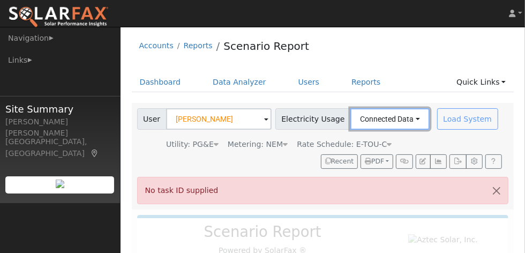
click at [395, 115] on button "Connected Data" at bounding box center [390, 118] width 79 height 21
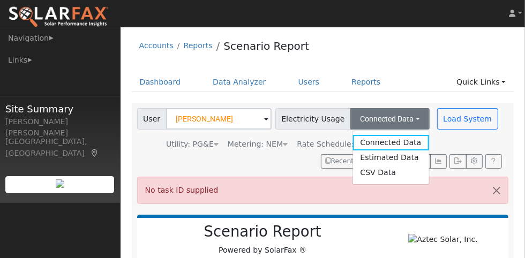
click at [386, 171] on link "CSV Data" at bounding box center [391, 173] width 76 height 15
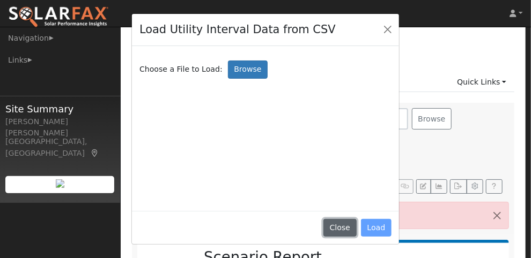
click at [344, 229] on button "Close" at bounding box center [339, 228] width 33 height 18
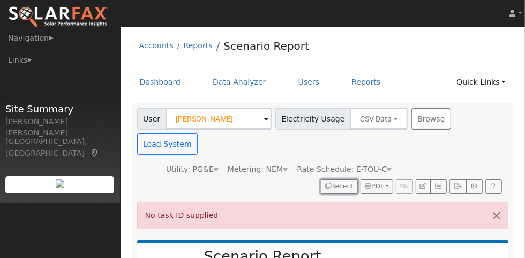
click at [336, 180] on button "Recent" at bounding box center [340, 187] width 38 height 15
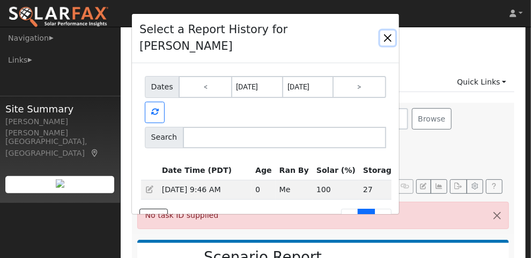
click at [388, 31] on button "button" at bounding box center [387, 38] width 15 height 15
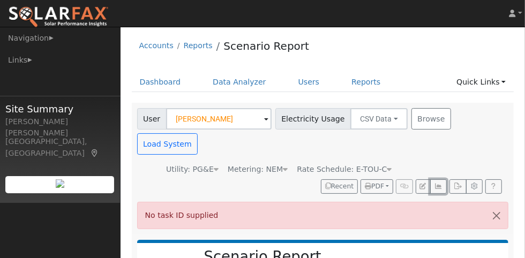
click at [441, 183] on icon "button" at bounding box center [439, 186] width 8 height 6
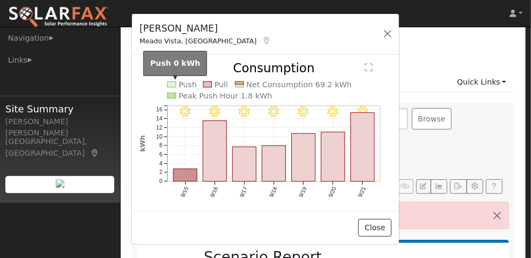
click at [174, 82] on rect at bounding box center [171, 84] width 9 height 5
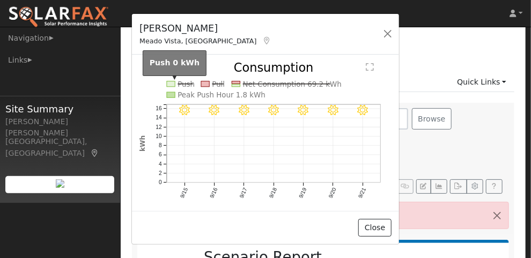
click at [174, 82] on rect at bounding box center [171, 84] width 8 height 5
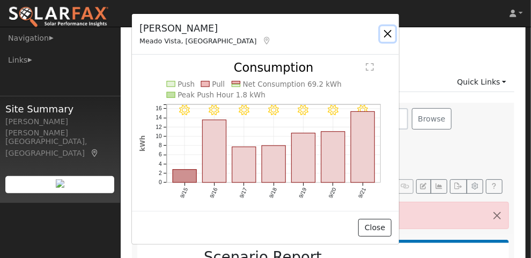
click at [387, 35] on button "button" at bounding box center [387, 33] width 15 height 15
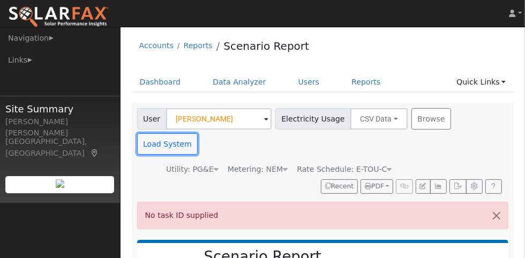
click at [198, 134] on button "Load System" at bounding box center [167, 144] width 61 height 21
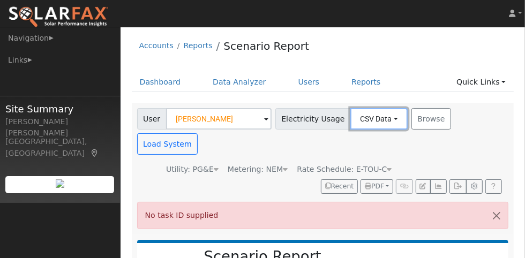
click at [383, 118] on button "CSV Data" at bounding box center [379, 118] width 57 height 21
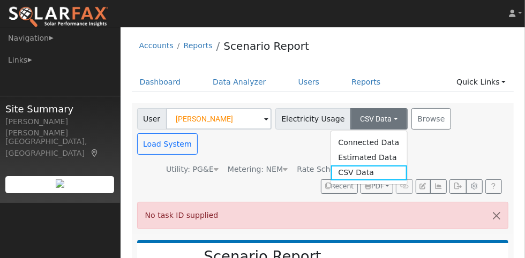
click at [371, 143] on link "Connected Data" at bounding box center [369, 142] width 76 height 15
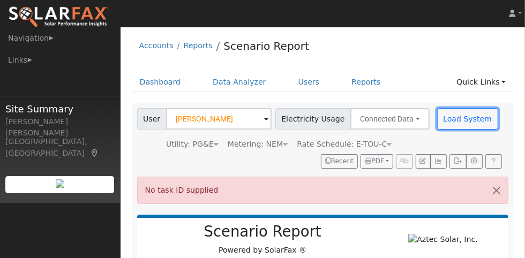
click at [438, 119] on button "Load System" at bounding box center [468, 118] width 61 height 21
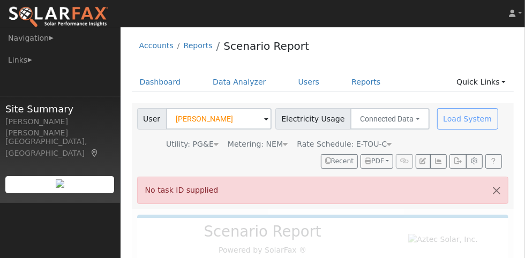
radio input "true"
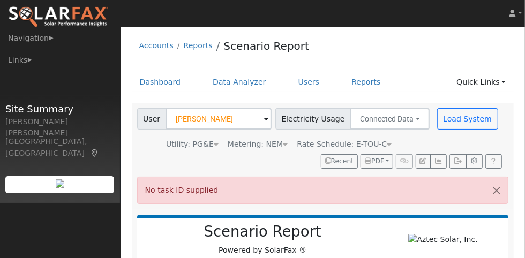
click at [231, 177] on div "No task ID supplied" at bounding box center [323, 190] width 372 height 27
click at [307, 83] on link "Users" at bounding box center [310, 82] width 38 height 20
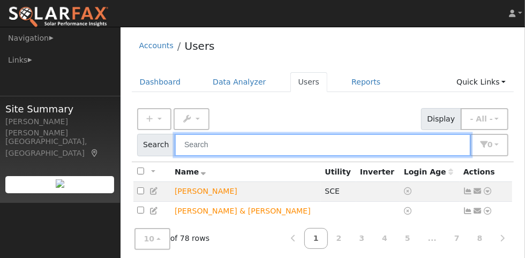
click at [264, 143] on input "text" at bounding box center [323, 145] width 297 height 22
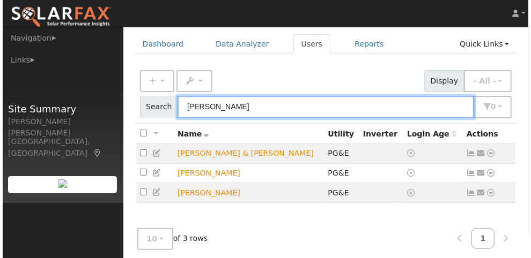
scroll to position [100, 0]
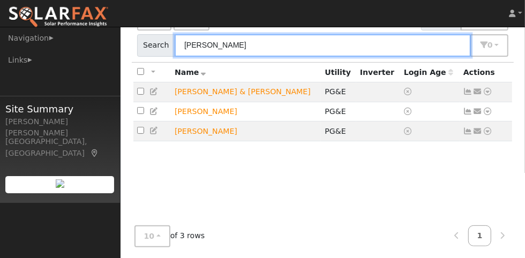
type input "[PERSON_NAME]"
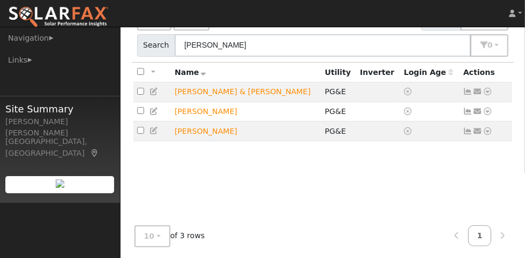
click at [467, 130] on icon at bounding box center [469, 132] width 10 height 8
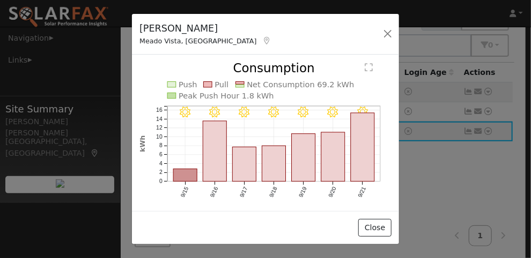
click at [487, 131] on div "[PERSON_NAME][GEOGRAPHIC_DATA][PERSON_NAME], [GEOGRAPHIC_DATA] Default Account …" at bounding box center [265, 129] width 531 height 258
drag, startPoint x: 377, startPoint y: 233, endPoint x: 391, endPoint y: 216, distance: 22.1
click at [377, 233] on button "Close" at bounding box center [374, 228] width 33 height 18
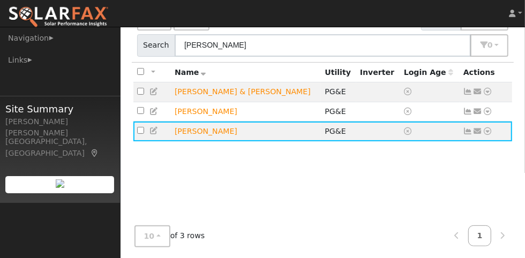
click at [468, 115] on icon at bounding box center [469, 112] width 10 height 8
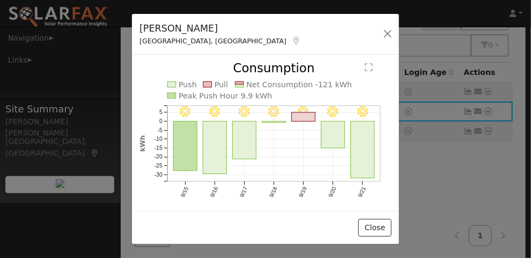
click at [173, 94] on rect at bounding box center [171, 95] width 9 height 5
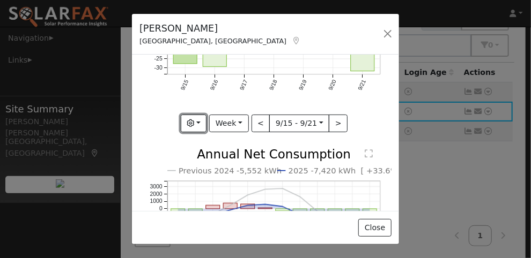
click at [188, 122] on button "button" at bounding box center [194, 124] width 26 height 18
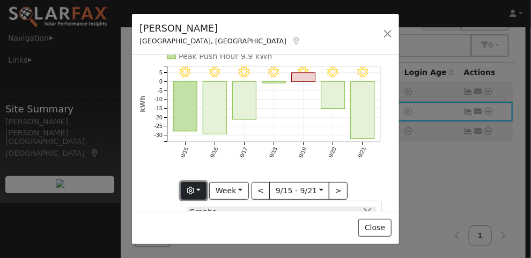
scroll to position [35, 0]
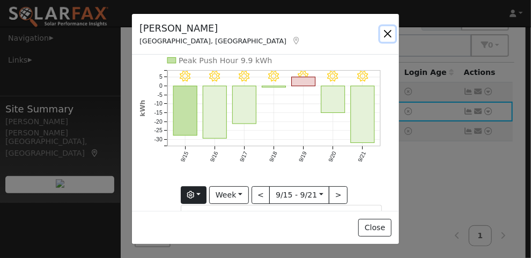
click at [386, 35] on button "button" at bounding box center [387, 33] width 15 height 15
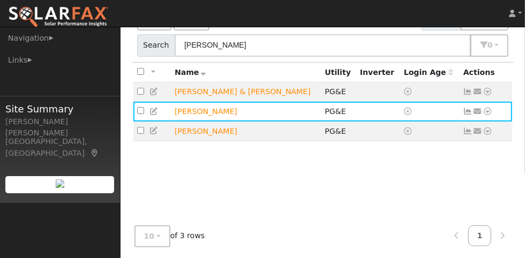
click at [468, 131] on icon at bounding box center [469, 132] width 10 height 8
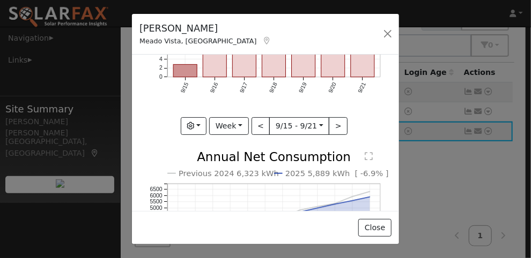
scroll to position [107, 0]
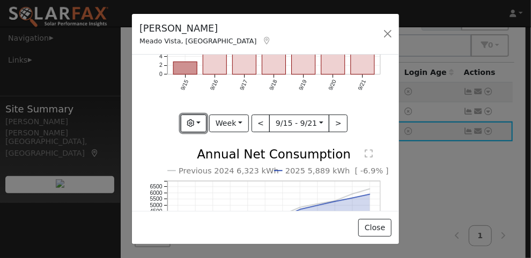
click at [198, 119] on button "button" at bounding box center [194, 124] width 26 height 18
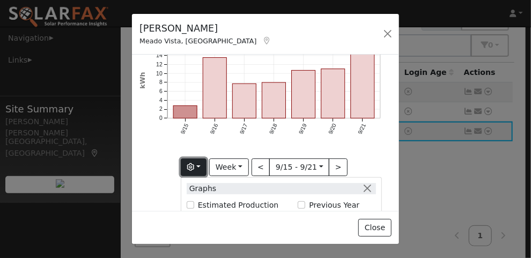
scroll to position [16, 0]
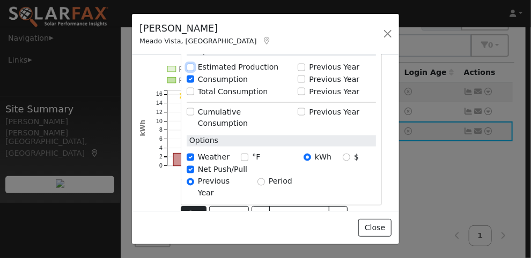
click at [192, 71] on input "Estimated Production" at bounding box center [191, 67] width 8 height 8
checkbox input "true"
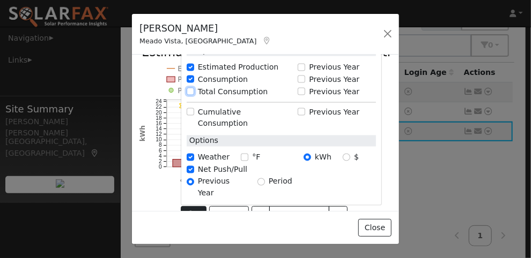
click at [192, 95] on input "Total Consumption" at bounding box center [191, 92] width 8 height 8
checkbox input "true"
click at [305, 71] on input "Previous Year" at bounding box center [302, 67] width 8 height 8
checkbox input "true"
click at [305, 83] on input "Previous Year" at bounding box center [302, 80] width 8 height 8
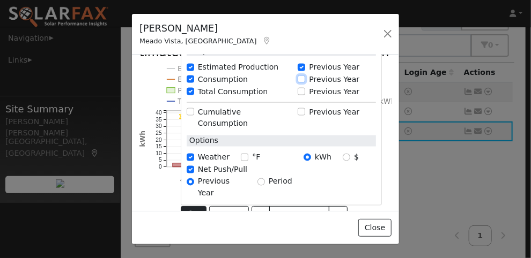
checkbox input "true"
checkbox input "false"
click at [305, 95] on input "Previous Year" at bounding box center [302, 92] width 8 height 8
checkbox input "true"
checkbox input "false"
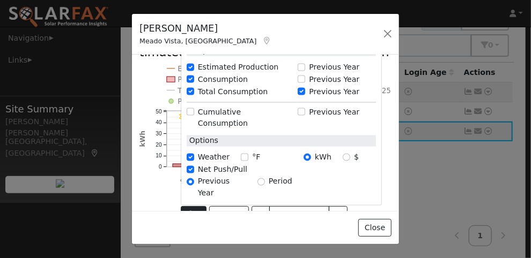
click at [308, 117] on div "Previous Year" at bounding box center [337, 111] width 78 height 11
click at [193, 116] on input "Cumulative Consumption" at bounding box center [191, 112] width 8 height 8
checkbox input "true"
checkbox input "false"
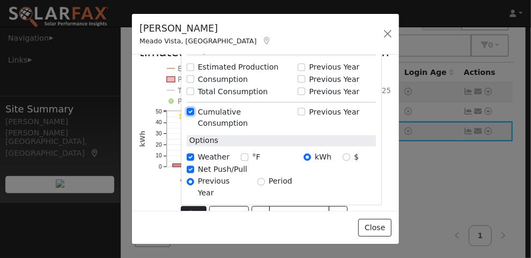
checkbox input "false"
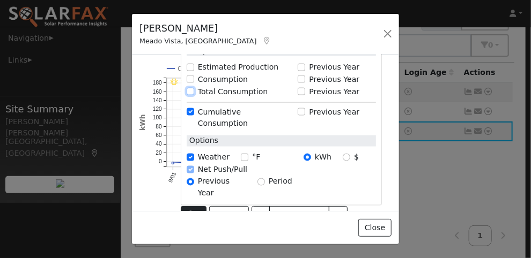
click at [192, 95] on input "Total Consumption" at bounding box center [191, 92] width 8 height 8
checkbox input "true"
checkbox input "false"
click at [194, 83] on input "Consumption" at bounding box center [191, 80] width 8 height 8
checkbox input "true"
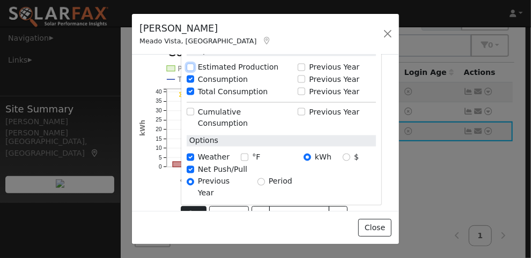
click at [194, 71] on input "Estimated Production" at bounding box center [191, 67] width 8 height 8
checkbox input "true"
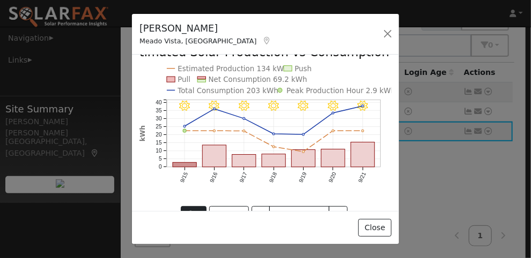
scroll to position [87, 0]
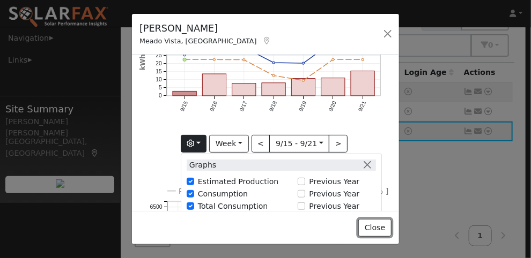
click at [371, 230] on button "Close" at bounding box center [374, 228] width 33 height 18
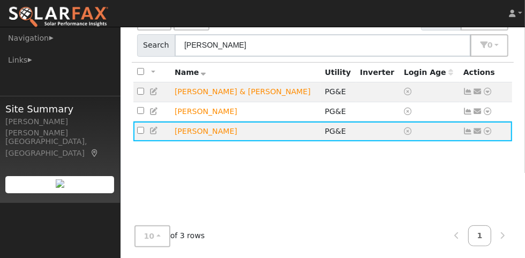
click at [470, 127] on link at bounding box center [469, 131] width 10 height 9
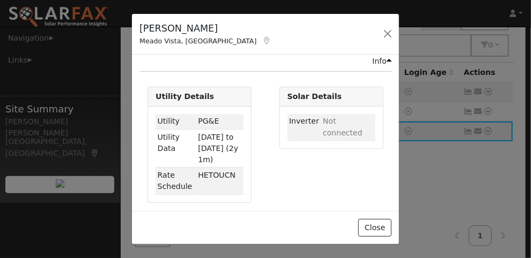
scroll to position [373, 0]
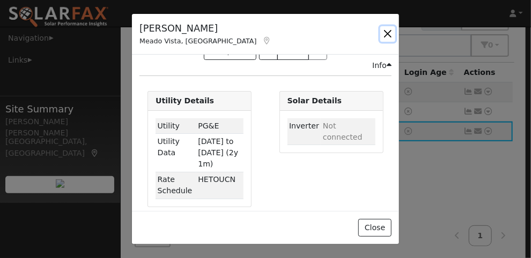
click at [391, 30] on button "button" at bounding box center [387, 33] width 15 height 15
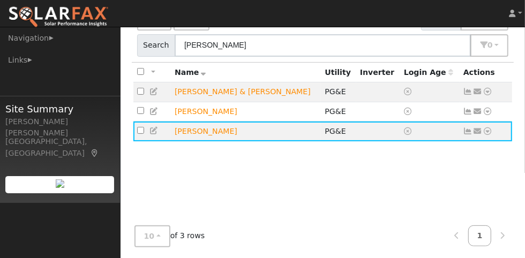
click at [469, 129] on icon at bounding box center [469, 132] width 10 height 8
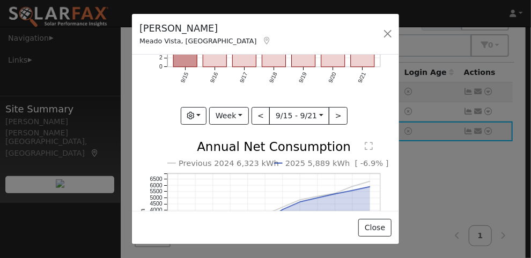
scroll to position [107, 0]
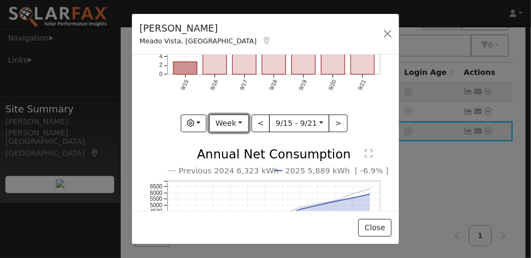
click at [239, 117] on button "Week" at bounding box center [228, 124] width 39 height 18
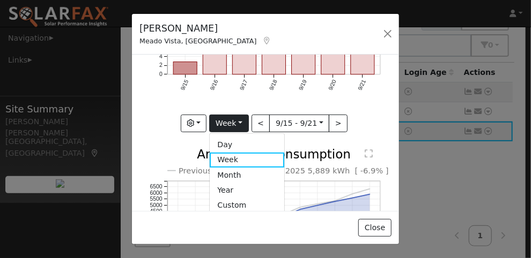
click at [242, 192] on link "Year" at bounding box center [247, 190] width 75 height 15
type input "2024-09-01"
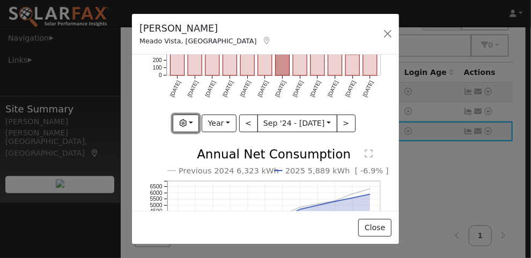
click at [189, 117] on button "button" at bounding box center [186, 124] width 26 height 18
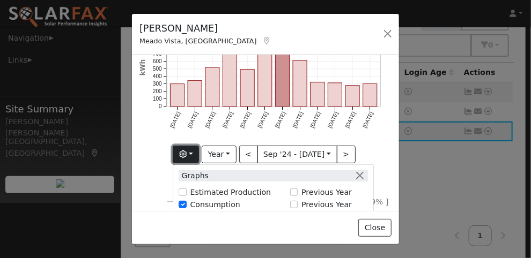
scroll to position [71, 0]
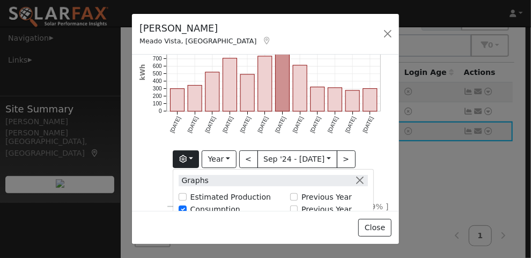
click at [368, 176] on div "Graphs" at bounding box center [273, 180] width 189 height 11
click at [364, 175] on button "button" at bounding box center [359, 180] width 11 height 11
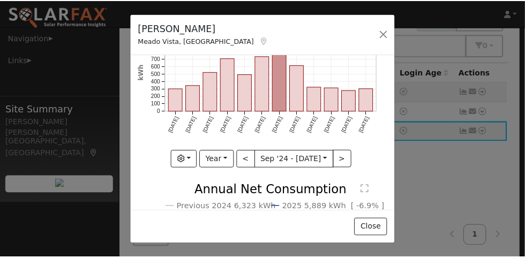
scroll to position [0, 0]
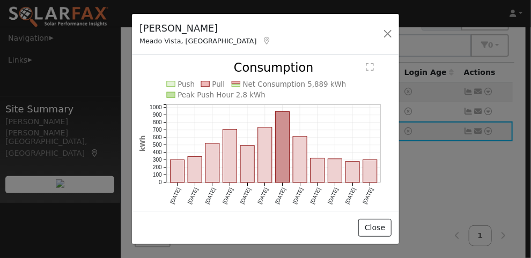
click at [172, 95] on rect at bounding box center [171, 94] width 8 height 5
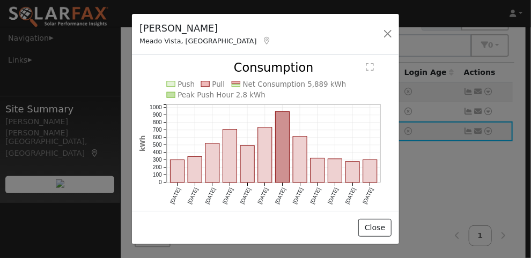
drag, startPoint x: 172, startPoint y: 95, endPoint x: 205, endPoint y: 80, distance: 36.2
click at [205, 80] on icon "Push Pull Net Consumption 5,889 kWh Peak Push Hour 2.8 kWh Sep '24 Oct '24 Nov …" at bounding box center [265, 149] width 252 height 175
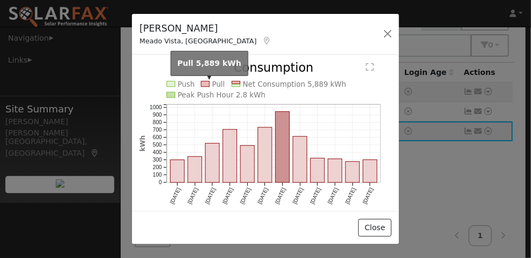
click at [205, 82] on rect at bounding box center [205, 84] width 8 height 5
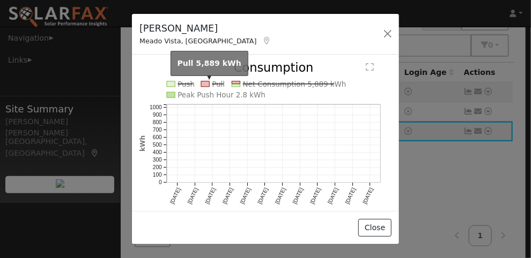
click at [205, 82] on rect at bounding box center [205, 84] width 8 height 5
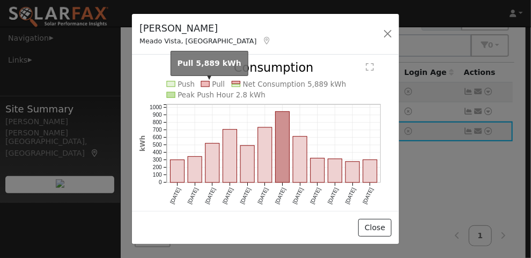
click at [205, 82] on rect at bounding box center [205, 84] width 8 height 5
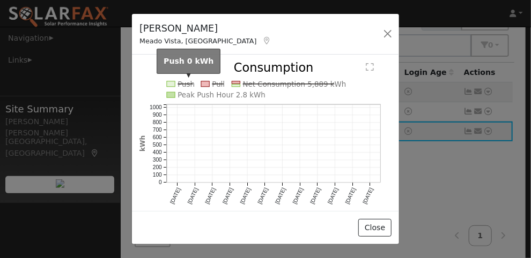
click at [181, 82] on text "Push" at bounding box center [185, 84] width 17 height 8
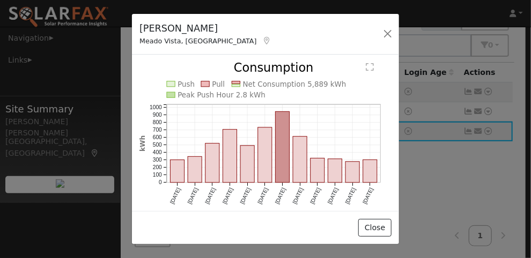
click at [206, 80] on icon "Push Pull Net Consumption 5,889 kWh Peak Push Hour 2.8 kWh Sep '24 Oct '24 Nov …" at bounding box center [265, 149] width 252 height 175
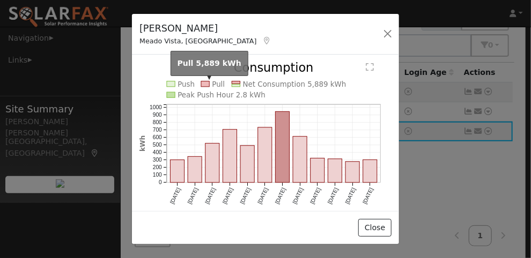
click at [207, 83] on rect at bounding box center [205, 84] width 8 height 5
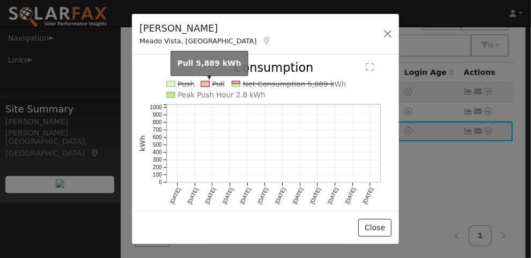
click at [207, 83] on rect at bounding box center [205, 84] width 8 height 5
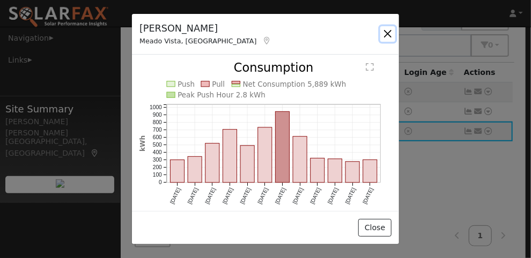
click at [387, 34] on button "button" at bounding box center [387, 33] width 15 height 15
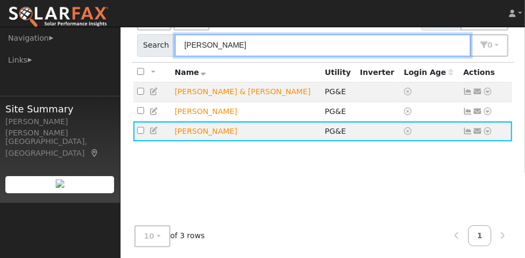
click at [300, 36] on input "[PERSON_NAME]" at bounding box center [323, 45] width 297 height 22
type input "k"
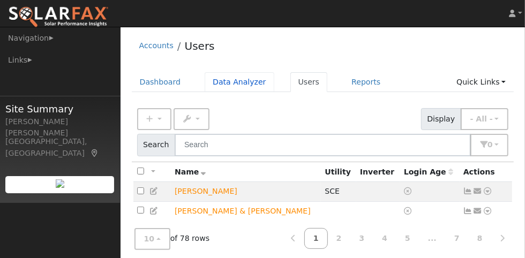
click at [233, 80] on link "Data Analyzer" at bounding box center [240, 82] width 70 height 20
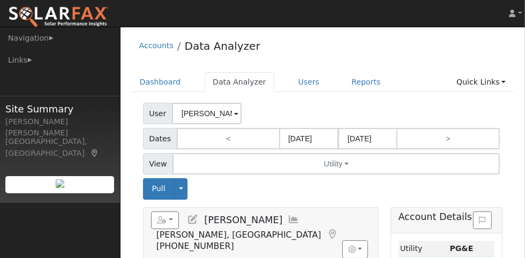
click at [234, 117] on span at bounding box center [236, 114] width 4 height 12
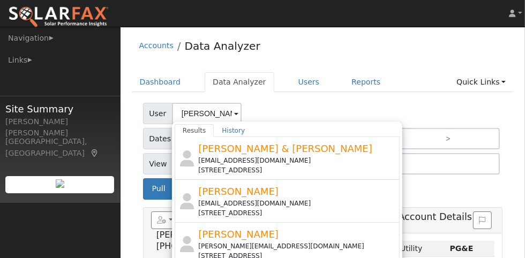
click at [209, 234] on span "[PERSON_NAME]" at bounding box center [238, 234] width 80 height 11
type input "[PERSON_NAME]"
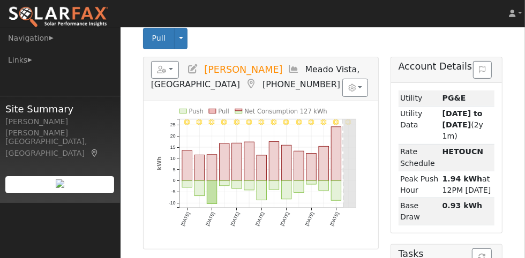
scroll to position [71, 0]
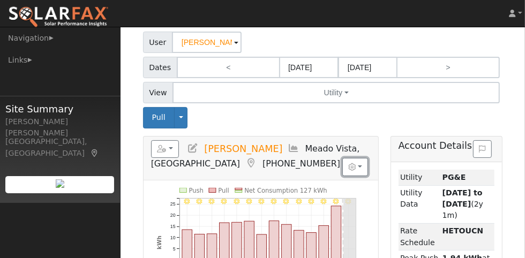
click at [358, 165] on button "button" at bounding box center [356, 167] width 26 height 18
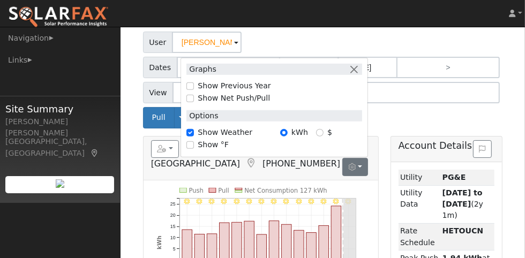
click at [371, 202] on div "9/22 - Clear 9/21 - Clear 9/20 - Clear 9/19 - Clear 9/18 - Clear 9/17 - Clear 9…" at bounding box center [261, 254] width 220 height 133
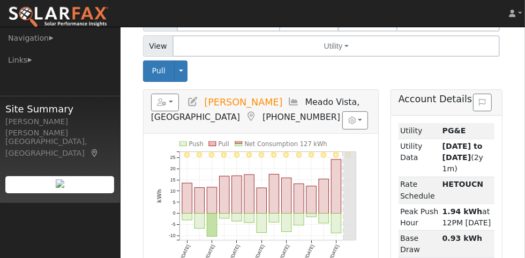
scroll to position [110, 0]
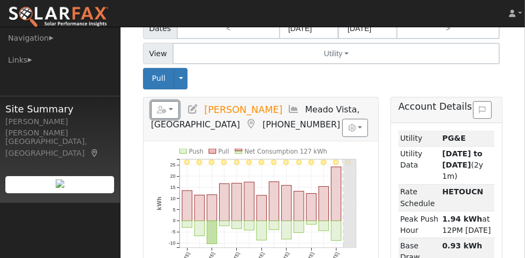
click at [167, 109] on button "button" at bounding box center [165, 110] width 28 height 18
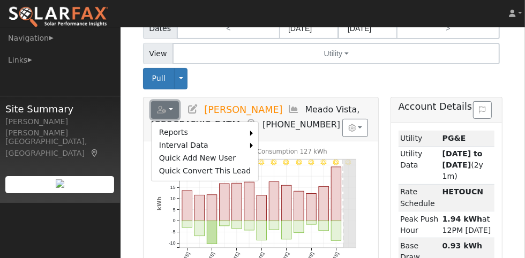
click at [167, 109] on button "button" at bounding box center [165, 110] width 28 height 18
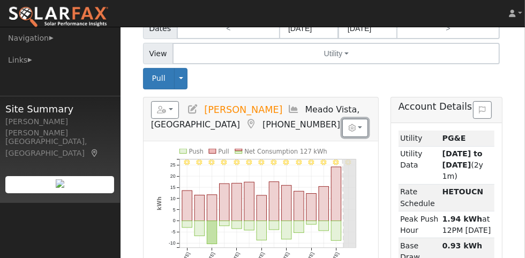
click at [353, 124] on icon "button" at bounding box center [353, 128] width 8 height 8
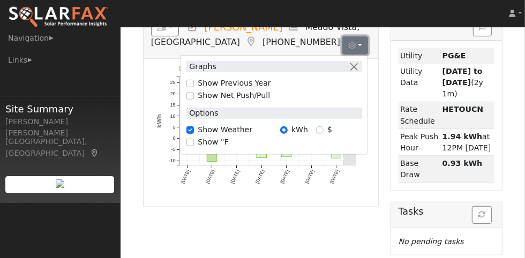
scroll to position [182, 0]
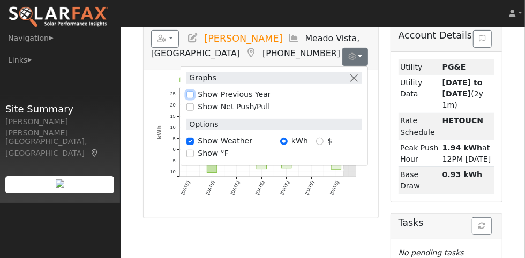
click at [194, 92] on input "Show Previous Year" at bounding box center [191, 95] width 8 height 8
checkbox input "true"
click at [193, 103] on input "Show Net Push/Pull" at bounding box center [191, 107] width 8 height 8
checkbox input "true"
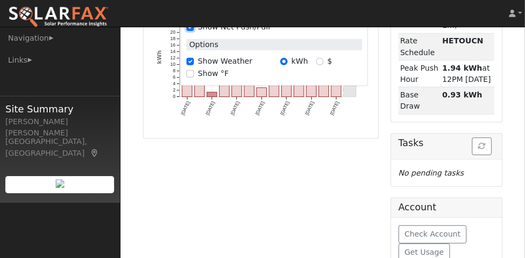
scroll to position [218, 0]
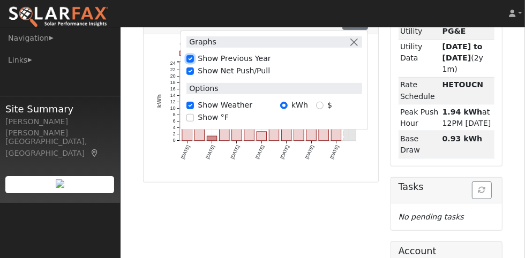
click at [194, 59] on input "Show Previous Year" at bounding box center [191, 59] width 8 height 8
checkbox input "false"
click at [194, 68] on input "Show Net Push/Pull" at bounding box center [191, 72] width 8 height 8
checkbox input "false"
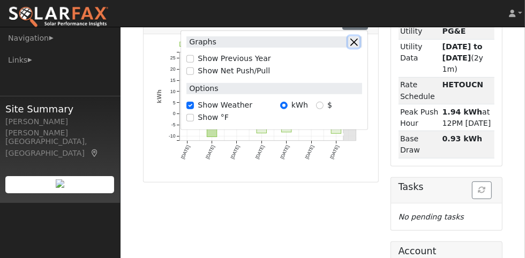
click at [353, 38] on button "button" at bounding box center [354, 41] width 11 height 11
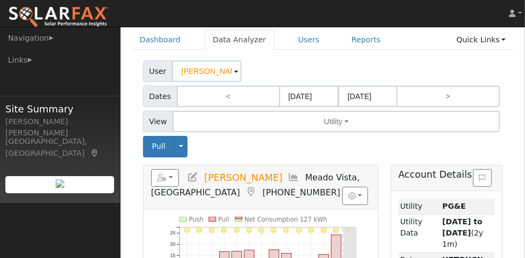
scroll to position [39, 0]
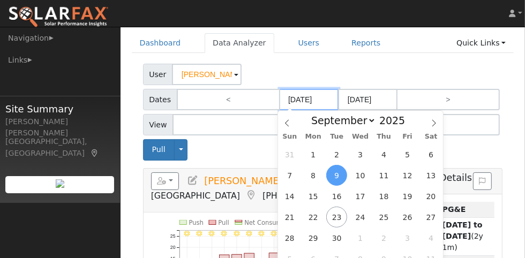
drag, startPoint x: 328, startPoint y: 97, endPoint x: 322, endPoint y: 99, distance: 6.6
click at [322, 99] on input "09/09/2025" at bounding box center [309, 99] width 59 height 21
type input "09/22/2024"
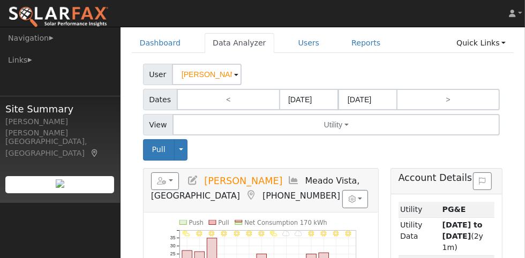
click at [220, 97] on link "<" at bounding box center [228, 99] width 103 height 21
type input "08/26/2024"
type input "09/08/2024"
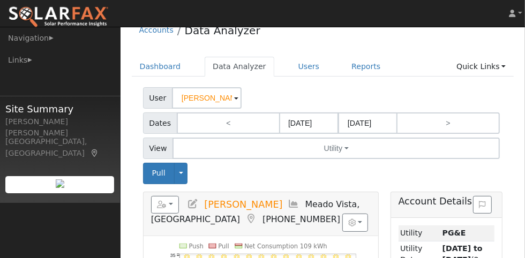
scroll to position [3, 0]
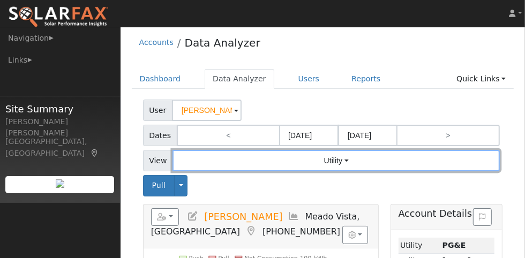
click at [290, 156] on button "Utility" at bounding box center [337, 160] width 328 height 21
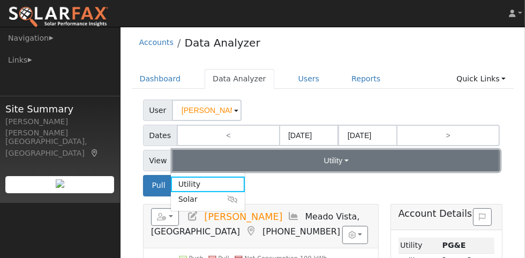
click at [336, 160] on button "Utility" at bounding box center [337, 160] width 328 height 21
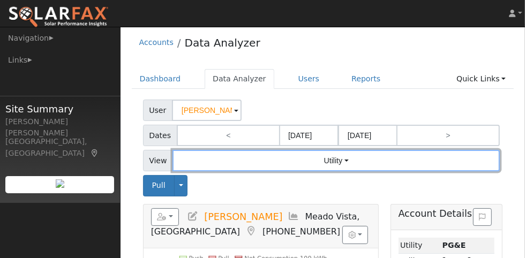
click at [336, 160] on button "Utility" at bounding box center [337, 160] width 328 height 21
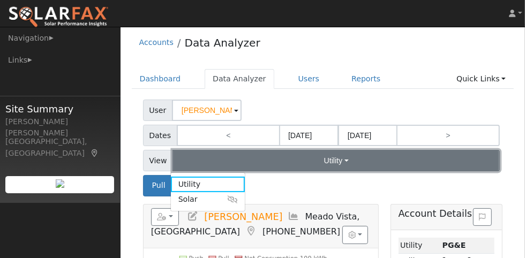
click at [336, 160] on button "Utility" at bounding box center [337, 160] width 328 height 21
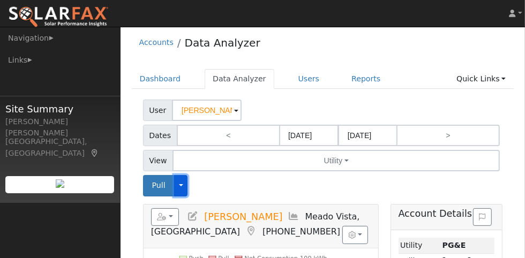
click at [182, 188] on button "Toggle Dropdown" at bounding box center [181, 185] width 14 height 21
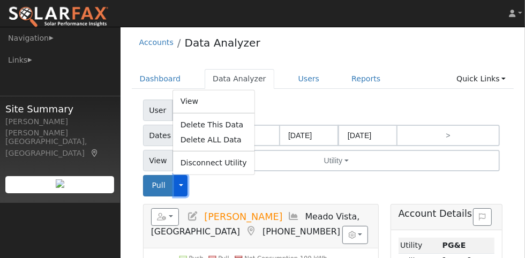
click at [182, 188] on button "Toggle Dropdown" at bounding box center [181, 185] width 14 height 21
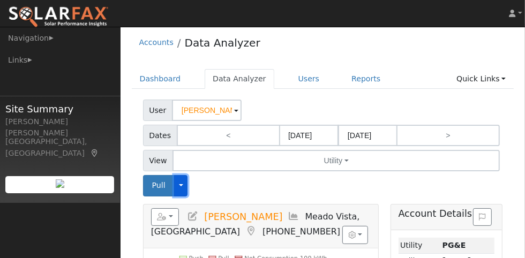
click at [182, 188] on button "Toggle Dropdown" at bounding box center [181, 185] width 14 height 21
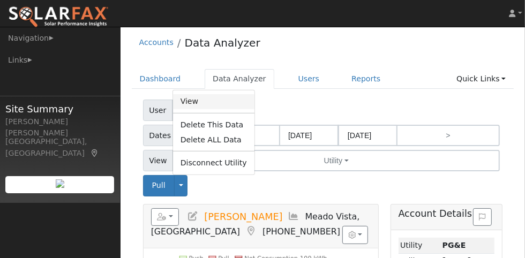
click at [194, 100] on link "View" at bounding box center [214, 101] width 82 height 15
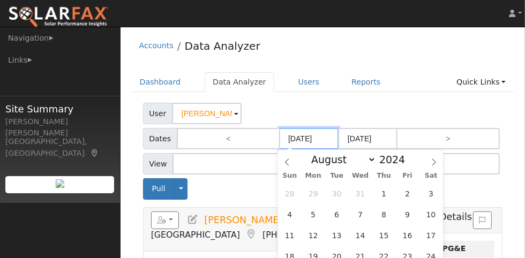
click at [324, 136] on input "08/26/2024" at bounding box center [309, 138] width 59 height 21
click at [226, 135] on link "<" at bounding box center [228, 138] width 103 height 21
type input "08/12/2024"
type input "08/25/2024"
select select "7"
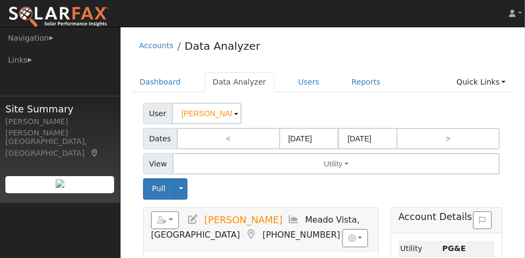
click at [226, 135] on link "<" at bounding box center [228, 138] width 103 height 21
type input "07/29/2024"
type input "08/11/2024"
click at [226, 135] on link "<" at bounding box center [228, 138] width 103 height 21
type input "07/15/2024"
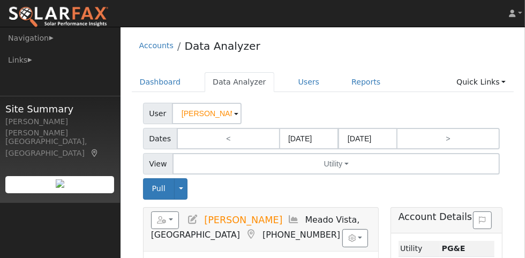
type input "07/28/2024"
click at [226, 135] on link "<" at bounding box center [228, 138] width 103 height 21
type input "07/01/2024"
type input "07/14/2024"
select select "6"
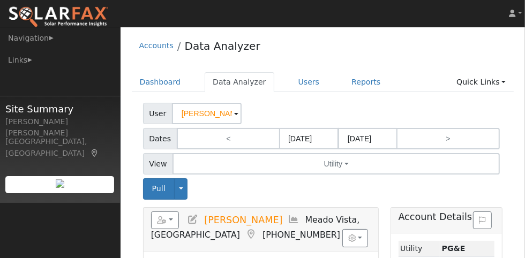
click at [226, 135] on link "<" at bounding box center [228, 138] width 103 height 21
type input "06/17/2024"
type input "06/30/2024"
select select "5"
click at [226, 135] on link "<" at bounding box center [228, 138] width 103 height 21
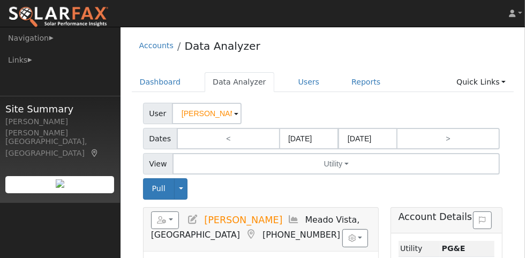
type input "06/03/2024"
click at [314, 136] on input "06/03/2024" at bounding box center [309, 138] width 59 height 21
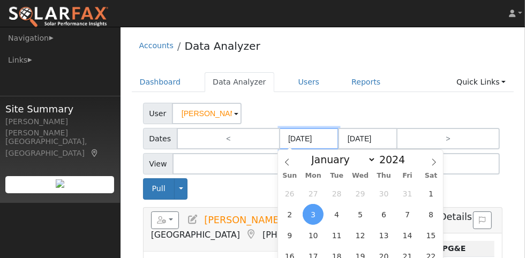
click at [323, 136] on input "06/03/2024" at bounding box center [309, 138] width 59 height 21
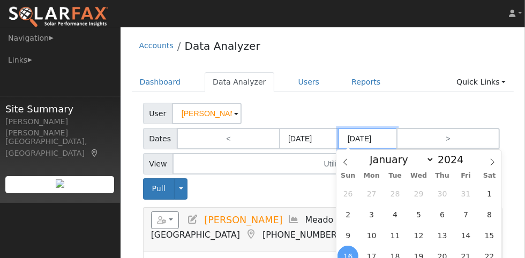
click at [383, 140] on input "06/16/2024" at bounding box center [367, 138] width 59 height 21
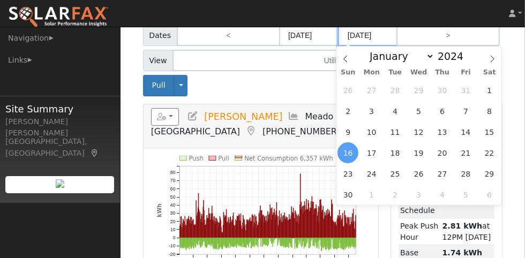
scroll to position [107, 0]
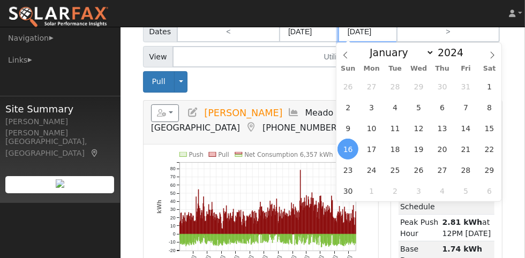
type input "06/16/2025"
click at [288, 79] on div "Pull Toggle Dropdown View Delete This Data Delete ALL Data Disconnect Utility A…" at bounding box center [323, 81] width 364 height 21
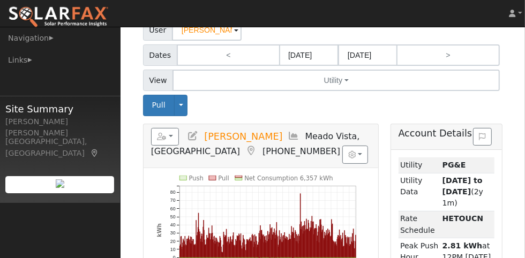
scroll to position [71, 0]
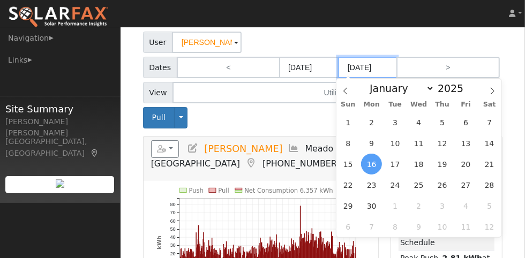
click at [373, 66] on input "06/16/2025" at bounding box center [367, 67] width 59 height 21
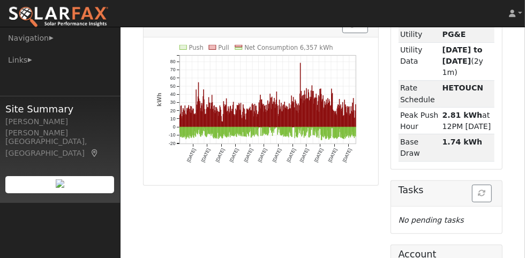
scroll to position [107, 0]
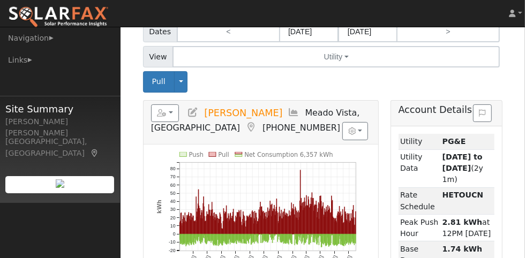
click at [451, 33] on link ">" at bounding box center [448, 31] width 103 height 21
type input "06/17/2025"
type input "06/30/2026"
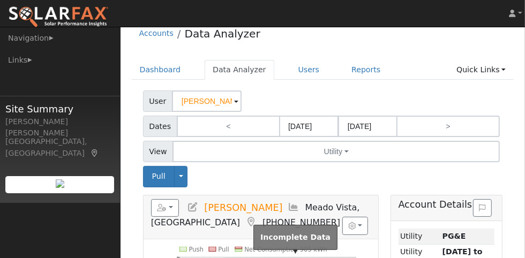
scroll to position [35, 0]
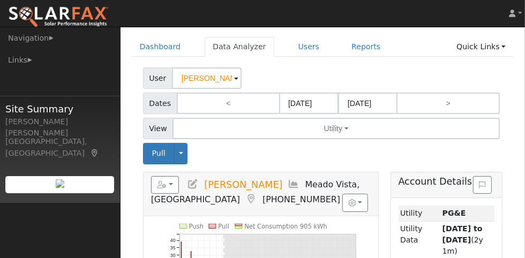
click at [219, 100] on link "<" at bounding box center [228, 103] width 103 height 21
type input "06/03/2024"
type input "06/16/2025"
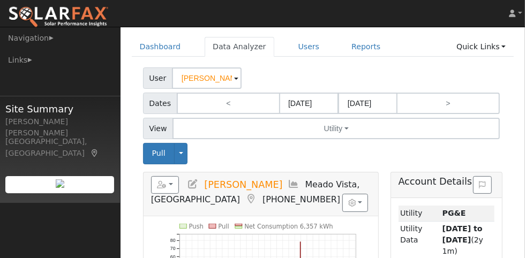
click at [219, 100] on link "<" at bounding box center [228, 103] width 103 height 21
type input "05/21/2023"
type input "06/02/2024"
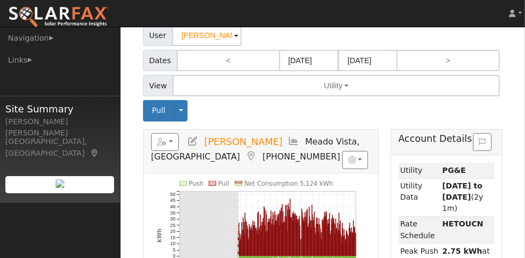
scroll to position [75, 0]
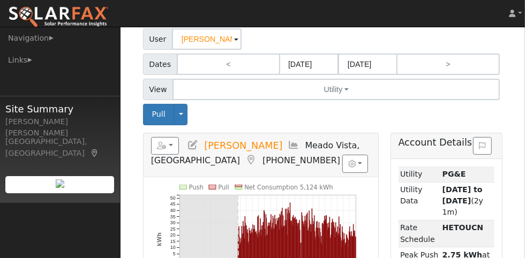
click at [442, 60] on link ">" at bounding box center [448, 64] width 103 height 21
type input "06/03/2024"
type input "06/16/2025"
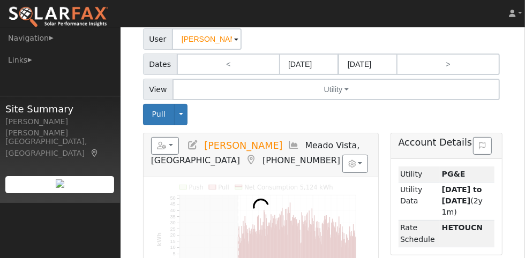
click at [442, 60] on link ">" at bounding box center [448, 64] width 103 height 21
type input "06/17/2025"
type input "06/30/2026"
click at [442, 60] on link ">" at bounding box center [448, 64] width 103 height 21
type input "07/01/2026"
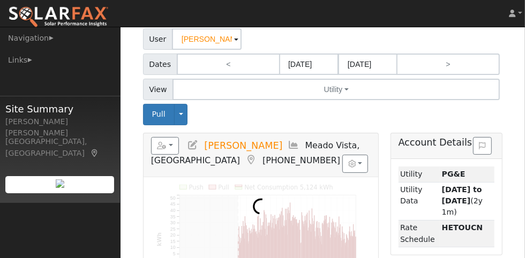
type input "07/14/2027"
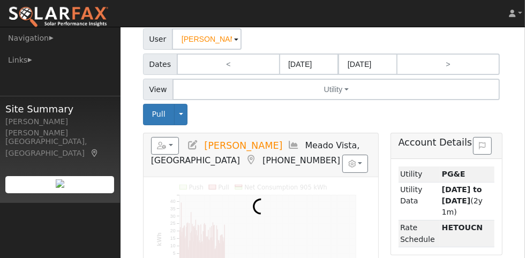
click at [442, 60] on link ">" at bounding box center [448, 64] width 103 height 21
type input "07/15/2027"
type input "07/27/2028"
click at [442, 60] on link ">" at bounding box center [448, 64] width 103 height 21
type input "07/28/2028"
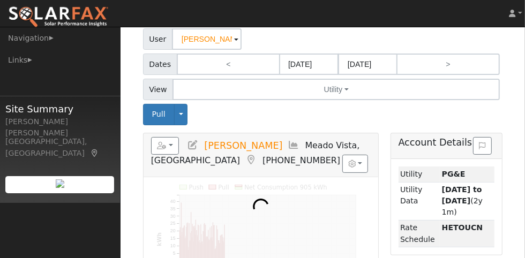
type input "08/10/2029"
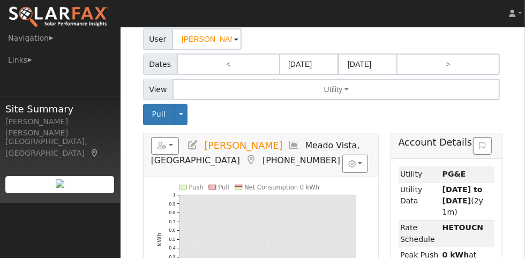
click at [223, 61] on link "<" at bounding box center [228, 64] width 103 height 21
type input "07/15/2027"
type input "07/27/2028"
click at [223, 61] on link "<" at bounding box center [228, 64] width 103 height 21
type input "07/01/2026"
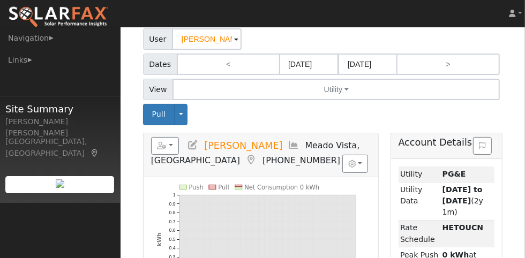
type input "07/14/2027"
click at [223, 61] on link "<" at bounding box center [228, 64] width 103 height 21
type input "06/17/2025"
type input "06/30/2026"
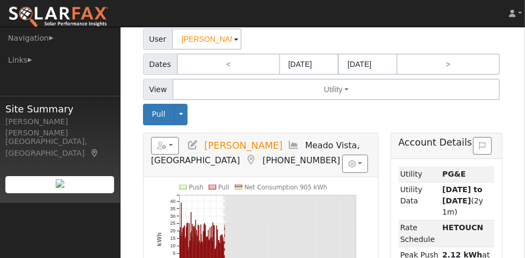
click at [223, 61] on link "<" at bounding box center [228, 64] width 103 height 21
type input "06/03/2024"
type input "06/16/2025"
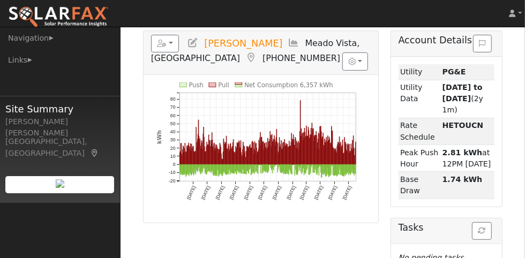
scroll to position [182, 0]
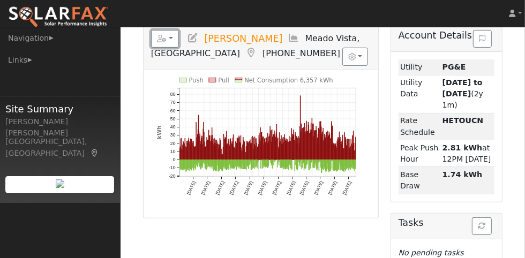
click at [169, 38] on button "button" at bounding box center [165, 39] width 28 height 18
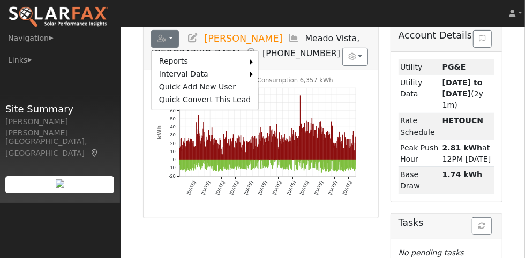
click at [0, 0] on link "Scenario" at bounding box center [0, 0] width 0 height 0
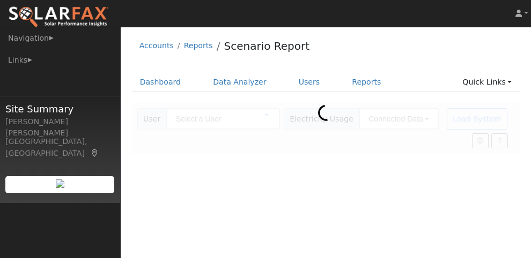
type input "[PERSON_NAME]"
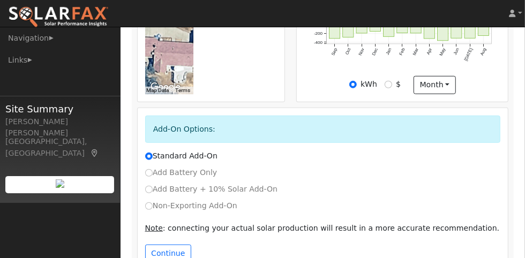
scroll to position [458, 0]
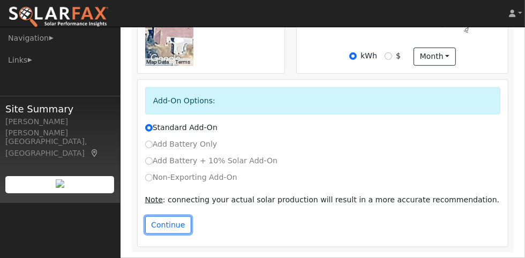
click at [175, 226] on button "Continue" at bounding box center [168, 226] width 46 height 18
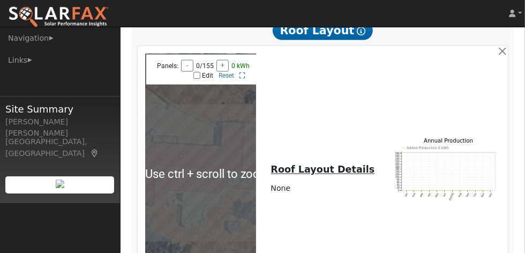
scroll to position [846, 0]
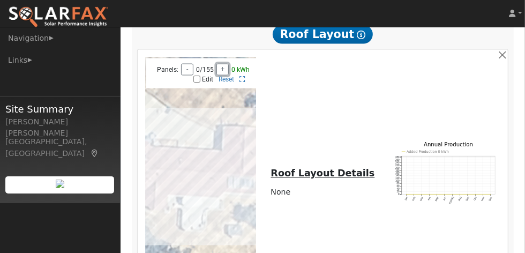
click at [221, 64] on button "+" at bounding box center [223, 70] width 12 height 12
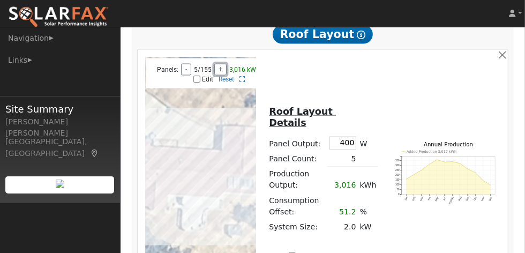
click at [220, 64] on button "+" at bounding box center [220, 70] width 12 height 12
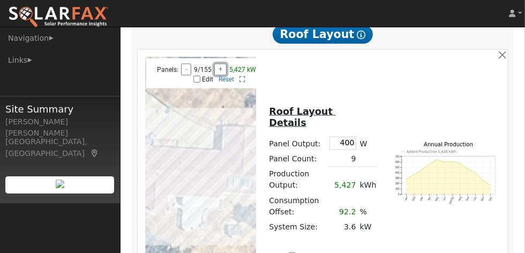
click at [220, 64] on button "+" at bounding box center [220, 70] width 12 height 12
click at [220, 64] on button "+" at bounding box center [224, 70] width 12 height 12
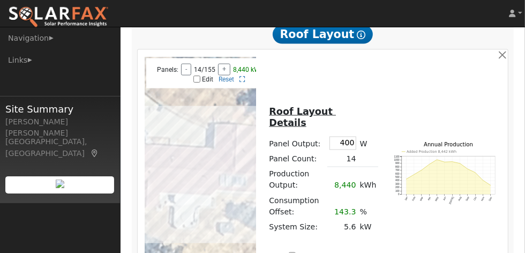
drag, startPoint x: 218, startPoint y: 171, endPoint x: 209, endPoint y: 167, distance: 9.7
click at [209, 167] on div at bounding box center [200, 177] width 111 height 241
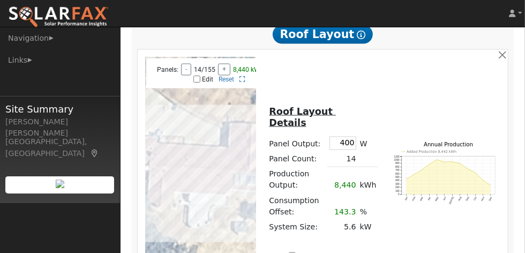
drag, startPoint x: 210, startPoint y: 159, endPoint x: 224, endPoint y: 158, distance: 13.5
click at [224, 158] on div at bounding box center [200, 177] width 111 height 241
click at [195, 76] on input "Edit" at bounding box center [197, 80] width 7 height 8
checkbox input "true"
click at [183, 157] on div at bounding box center [200, 177] width 111 height 241
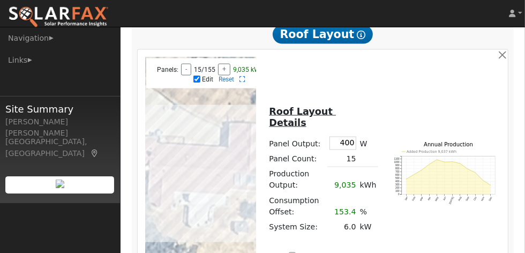
click at [183, 160] on div at bounding box center [200, 177] width 111 height 241
click at [183, 164] on div at bounding box center [200, 177] width 111 height 241
click at [190, 165] on div at bounding box center [200, 177] width 111 height 241
click at [190, 159] on div at bounding box center [200, 177] width 111 height 241
click at [190, 156] on div at bounding box center [200, 177] width 111 height 241
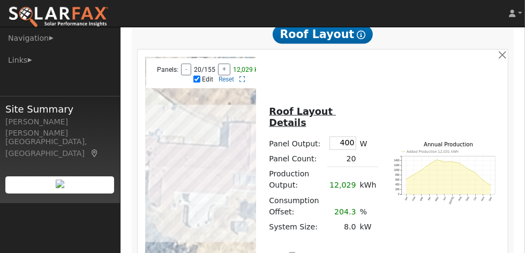
click at [199, 155] on div at bounding box center [200, 177] width 111 height 241
click at [209, 158] on div at bounding box center [200, 177] width 111 height 241
click at [251, 162] on div at bounding box center [200, 177] width 111 height 241
click at [243, 161] on div at bounding box center [200, 177] width 111 height 241
click at [245, 165] on div at bounding box center [200, 177] width 111 height 241
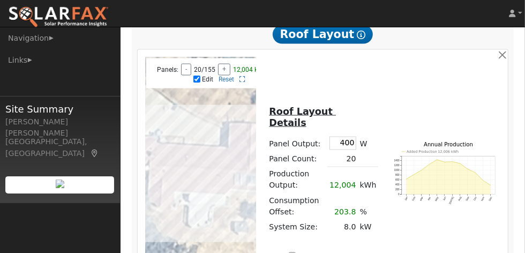
click at [245, 159] on div at bounding box center [200, 177] width 111 height 241
click at [243, 162] on div at bounding box center [200, 177] width 111 height 241
click at [234, 162] on div at bounding box center [200, 177] width 111 height 241
click at [234, 166] on div at bounding box center [200, 177] width 111 height 241
click at [226, 169] on div at bounding box center [200, 177] width 111 height 241
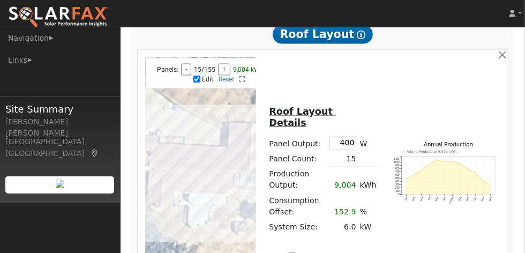
click at [225, 166] on div at bounding box center [200, 177] width 111 height 241
click at [225, 162] on div at bounding box center [200, 177] width 111 height 241
click at [218, 159] on div at bounding box center [200, 177] width 111 height 241
click at [207, 157] on div at bounding box center [200, 177] width 111 height 241
click at [181, 168] on div at bounding box center [200, 177] width 111 height 241
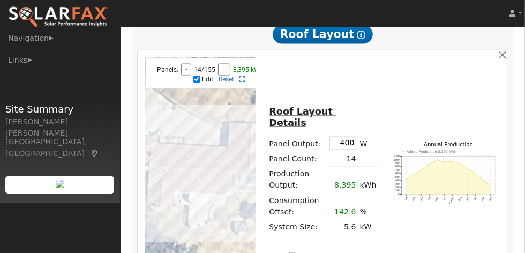
click at [181, 168] on div at bounding box center [200, 177] width 111 height 241
click at [216, 171] on div at bounding box center [200, 177] width 111 height 241
click at [357, 137] on input "400" at bounding box center [343, 143] width 27 height 13
type input "405"
click at [368, 167] on td "kWh" at bounding box center [368, 180] width 20 height 26
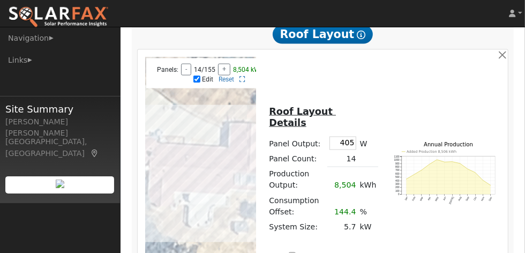
click at [354, 194] on td "144.4" at bounding box center [343, 207] width 31 height 26
click at [210, 167] on div at bounding box center [200, 177] width 111 height 241
click at [209, 169] on div at bounding box center [200, 177] width 111 height 241
click at [210, 166] on div at bounding box center [200, 177] width 111 height 241
click at [376, 13] on nav "Jen Louise Dunning Jen Louise Dunning Profile Help Center Terms Of Service See …" at bounding box center [262, 13] width 525 height 27
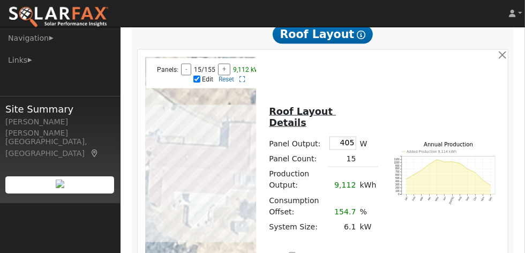
click at [201, 168] on div at bounding box center [200, 177] width 111 height 241
click at [296, 253] on input "Run as Scenario" at bounding box center [292, 256] width 7 height 7
checkbox input "true"
type input "9720"
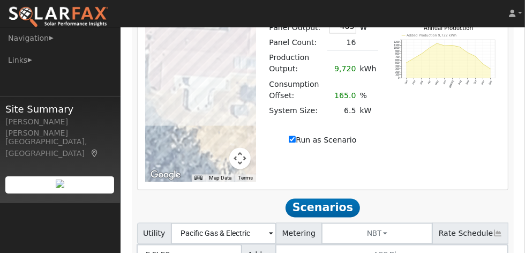
scroll to position [989, 0]
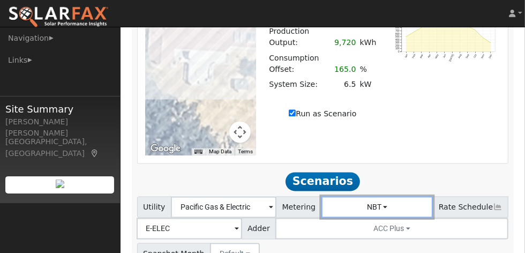
click at [383, 196] on button "NBT" at bounding box center [378, 206] width 112 height 21
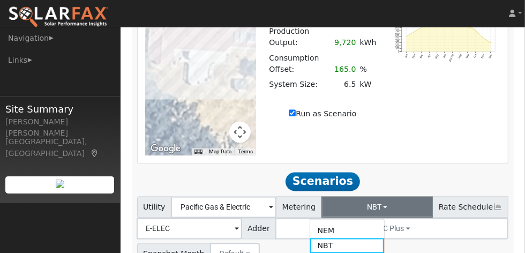
click at [378, 223] on link "NEM" at bounding box center [347, 230] width 75 height 15
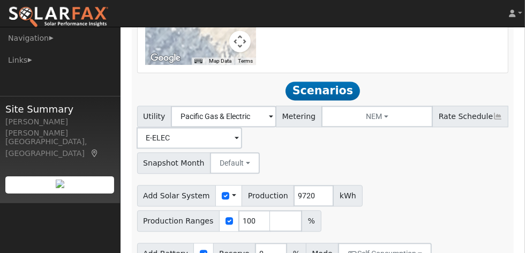
scroll to position [1097, 0]
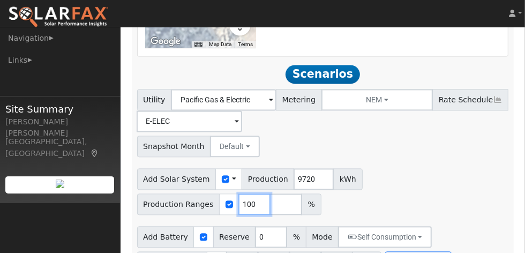
drag, startPoint x: 243, startPoint y: 178, endPoint x: 235, endPoint y: 179, distance: 7.6
click at [239, 194] on input "100" at bounding box center [255, 204] width 32 height 21
drag, startPoint x: 247, startPoint y: 184, endPoint x: 229, endPoint y: 182, distance: 18.4
click at [229, 194] on div "Production Ranges 100 %" at bounding box center [229, 204] width 184 height 21
type input "80"
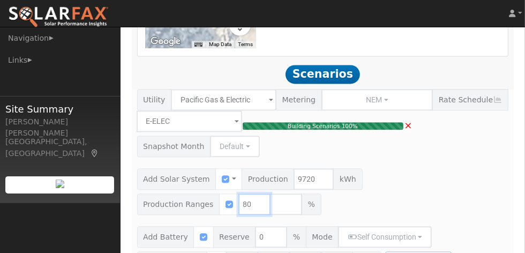
type input "5.2"
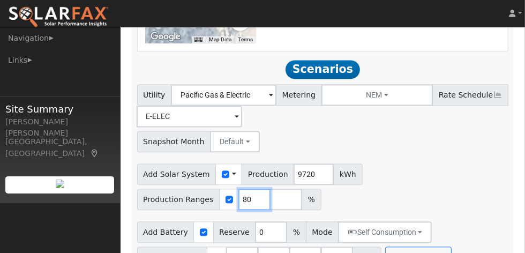
scroll to position [1107, 0]
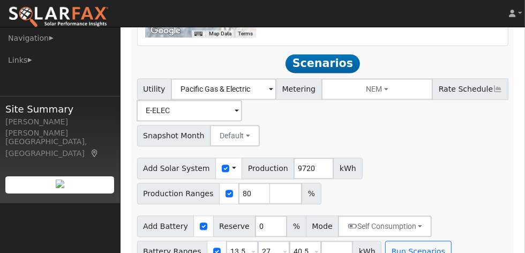
click at [409, 217] on div "Add Battery Reserve 0 % Mode Self Consumption Self Consumption Peak Savings Bac…" at bounding box center [323, 237] width 376 height 50
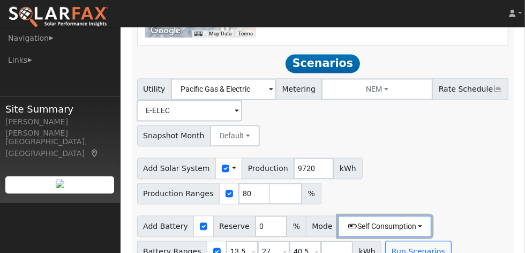
click at [410, 216] on button "Self Consumption" at bounding box center [385, 226] width 94 height 21
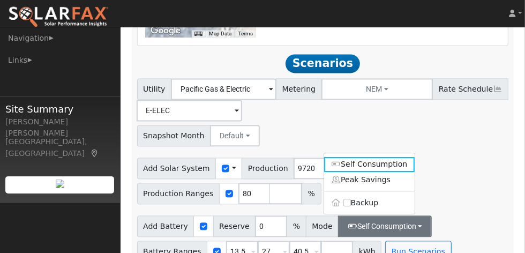
click at [376, 172] on link "Peak Savings" at bounding box center [369, 179] width 91 height 15
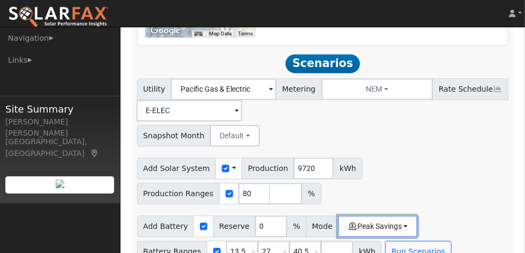
click at [381, 216] on button "Peak Savings" at bounding box center [377, 226] width 79 height 21
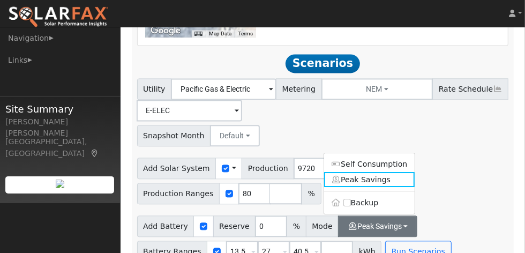
click at [356, 195] on label "Backup" at bounding box center [369, 202] width 91 height 15
click at [351, 199] on input "Backup" at bounding box center [348, 203] width 8 height 8
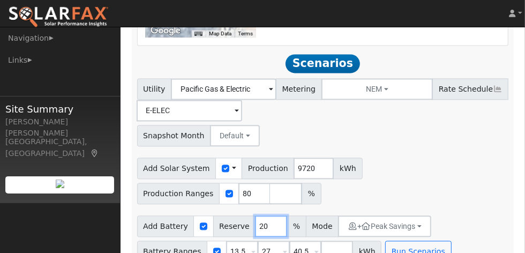
click at [255, 216] on input "20" at bounding box center [271, 226] width 32 height 21
type input "10"
click at [251, 246] on span at bounding box center [253, 252] width 4 height 12
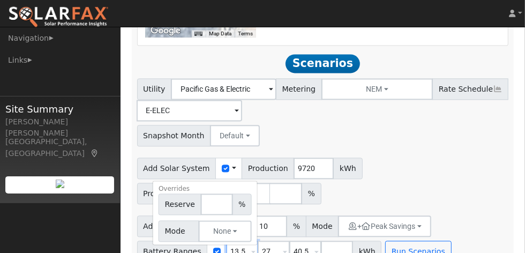
drag, startPoint x: 238, startPoint y: 233, endPoint x: 215, endPoint y: 231, distance: 23.1
click at [215, 241] on div "Battery Ranges 13.5 Overrides Reserve % Mode None None Self Consumption Peak Sa…" at bounding box center [259, 251] width 245 height 21
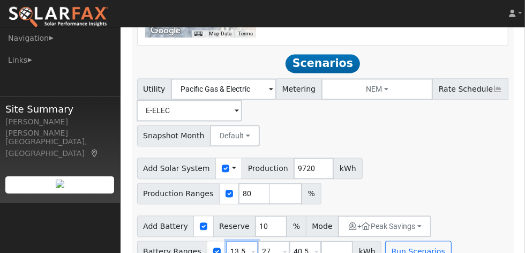
type input "27"
type input "40.5"
type input "27"
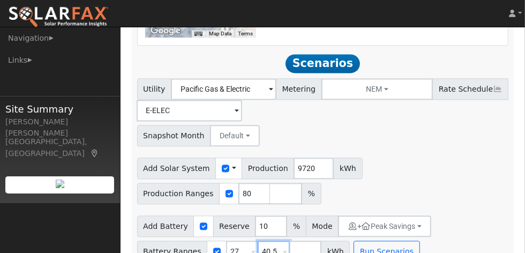
drag, startPoint x: 269, startPoint y: 232, endPoint x: 229, endPoint y: 229, distance: 39.2
click at [229, 241] on div "Battery Ranges 27 Overrides Reserve % Mode None None Self Consumption Peak Savi…" at bounding box center [243, 251] width 213 height 21
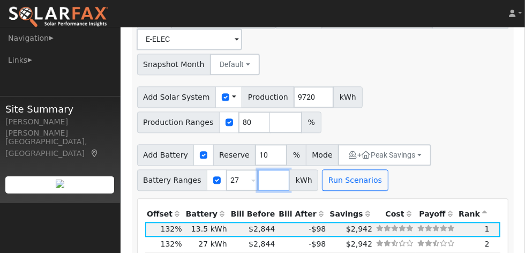
scroll to position [1215, 0]
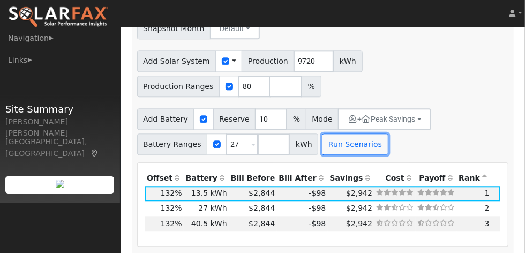
click at [342, 134] on button "Run Scenarios" at bounding box center [355, 144] width 66 height 21
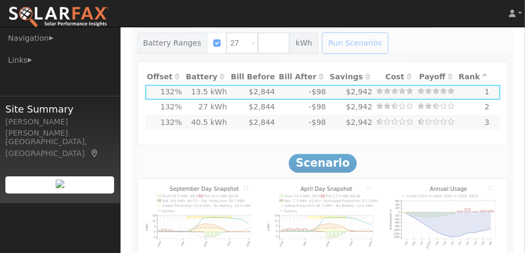
type input "$38,750"
type input "$17,068"
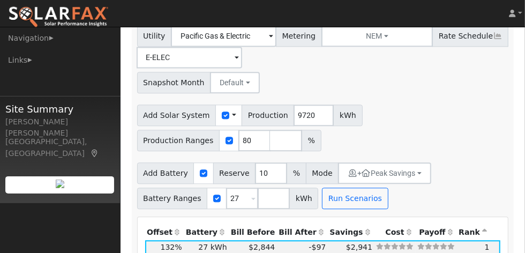
scroll to position [1322, 0]
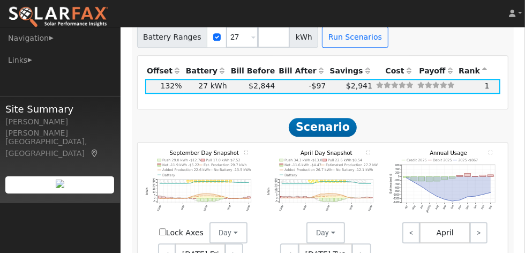
click at [321, 243] on span "Apr 15 Tue" at bounding box center [326, 253] width 54 height 21
click at [327, 222] on button "Day" at bounding box center [326, 232] width 39 height 21
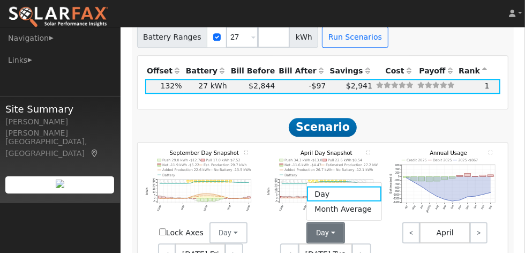
click at [331, 202] on link "Month Average" at bounding box center [344, 209] width 75 height 15
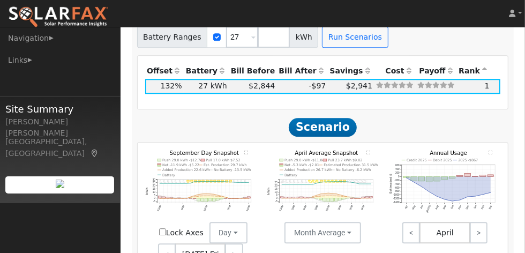
click at [410, 222] on link "<" at bounding box center [412, 232] width 18 height 21
click at [485, 222] on link ">" at bounding box center [479, 232] width 18 height 21
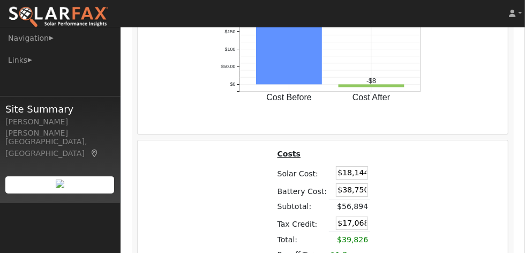
scroll to position [1787, 0]
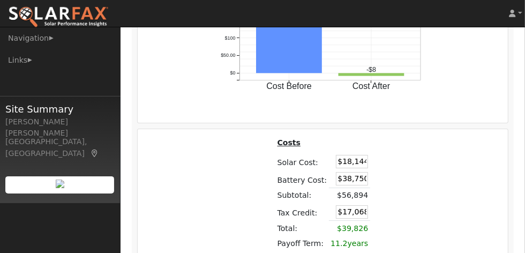
drag, startPoint x: 347, startPoint y: 138, endPoint x: 329, endPoint y: 137, distance: 18.3
click at [329, 153] on td "$18,144" at bounding box center [349, 161] width 41 height 17
click at [340, 155] on input "$18,144" at bounding box center [352, 161] width 32 height 13
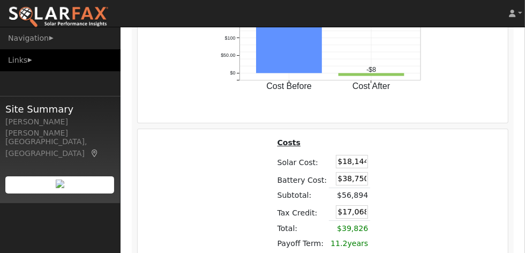
click at [38, 51] on link "Links" at bounding box center [60, 60] width 121 height 22
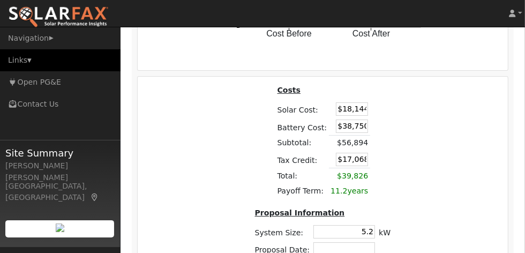
scroll to position [1858, 0]
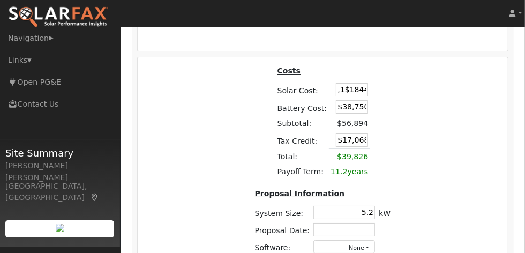
click at [339, 83] on input ",1$1844" at bounding box center [352, 89] width 32 height 13
type input "$20,412"
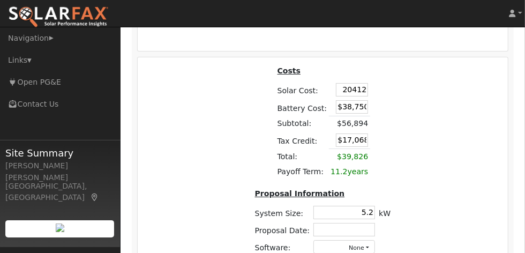
type input "$17,749"
click at [347, 100] on input "$38,750" at bounding box center [352, 106] width 32 height 13
drag, startPoint x: 341, startPoint y: 83, endPoint x: 358, endPoint y: 83, distance: 17.2
click at [358, 100] on input "$38,750" at bounding box center [352, 106] width 32 height 13
click at [361, 100] on input "$38,750" at bounding box center [352, 106] width 32 height 13
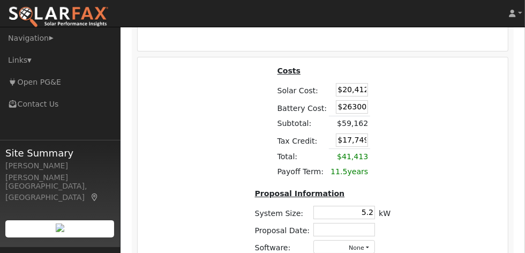
type input "$26,300"
type input "$14,014"
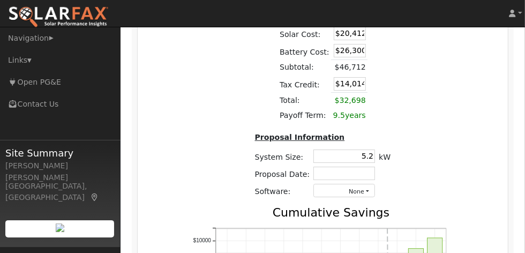
scroll to position [1930, 0]
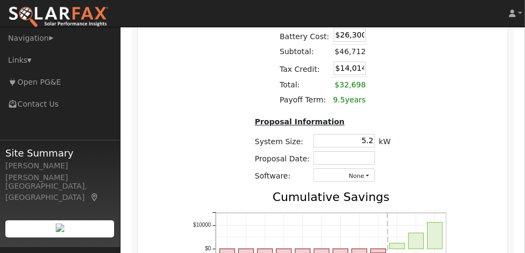
drag, startPoint x: 361, startPoint y: 117, endPoint x: 373, endPoint y: 118, distance: 11.8
click at [373, 132] on td "5.2" at bounding box center [344, 140] width 65 height 17
type input "6.5"
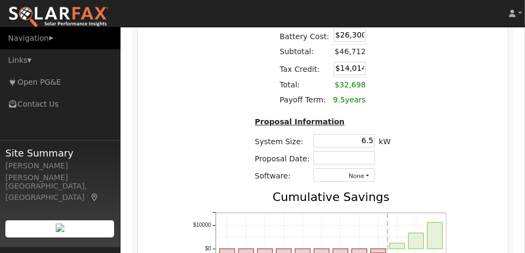
click at [42, 34] on link "Navigation" at bounding box center [60, 38] width 121 height 22
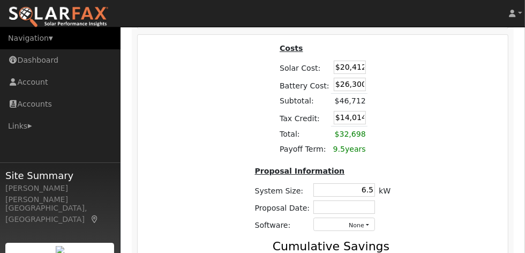
scroll to position [1953, 0]
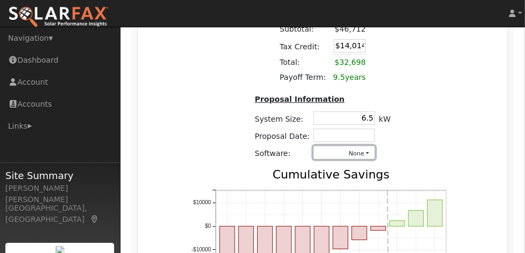
click at [365, 146] on button "None" at bounding box center [345, 152] width 62 height 13
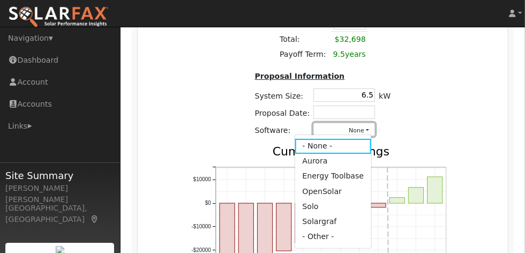
scroll to position [1988, 0]
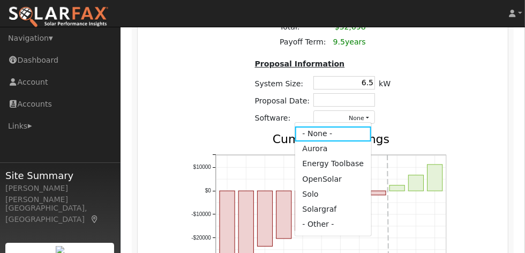
click at [352, 187] on link "Solo" at bounding box center [333, 194] width 77 height 15
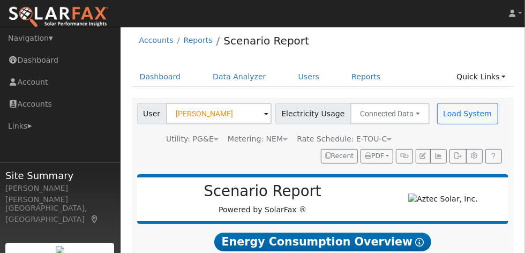
scroll to position [0, 0]
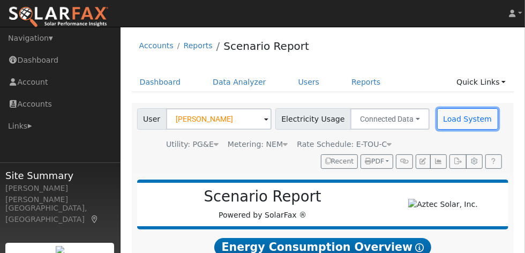
click at [445, 115] on button "Load System" at bounding box center [468, 118] width 61 height 21
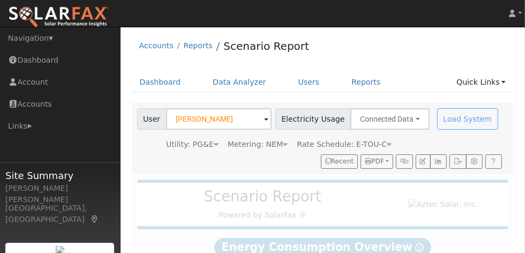
click at [447, 127] on div "Load System" at bounding box center [469, 118] width 68 height 21
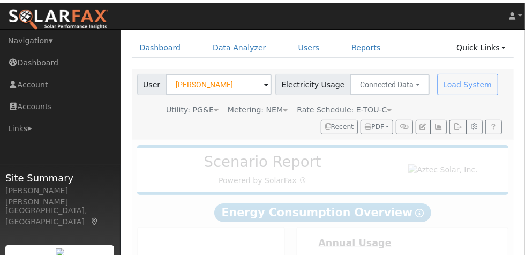
scroll to position [35, 0]
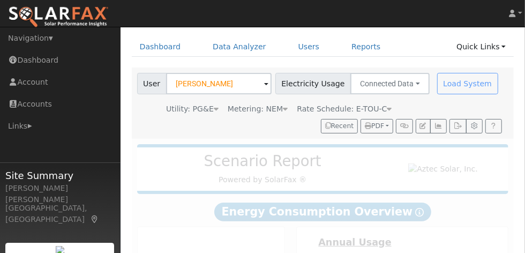
radio input "true"
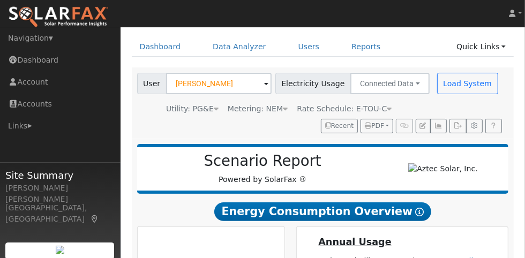
click at [38, 7] on img at bounding box center [58, 17] width 101 height 23
